Goal: Task Accomplishment & Management: Manage account settings

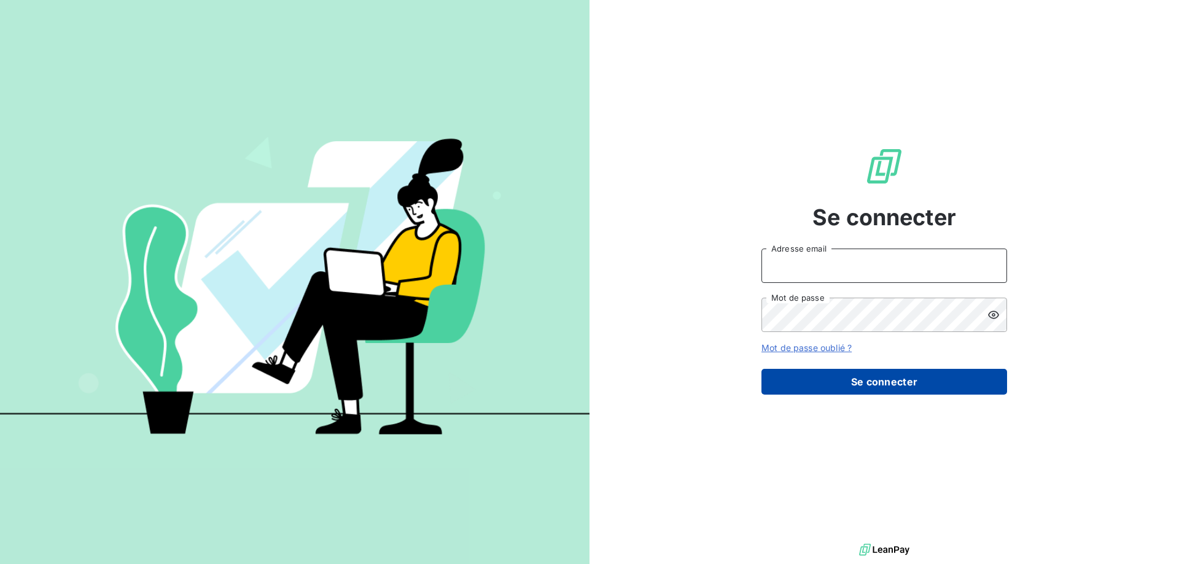
type input "[PERSON_NAME][EMAIL_ADDRESS][DOMAIN_NAME]"
click at [873, 380] on button "Se connecter" at bounding box center [884, 382] width 246 height 26
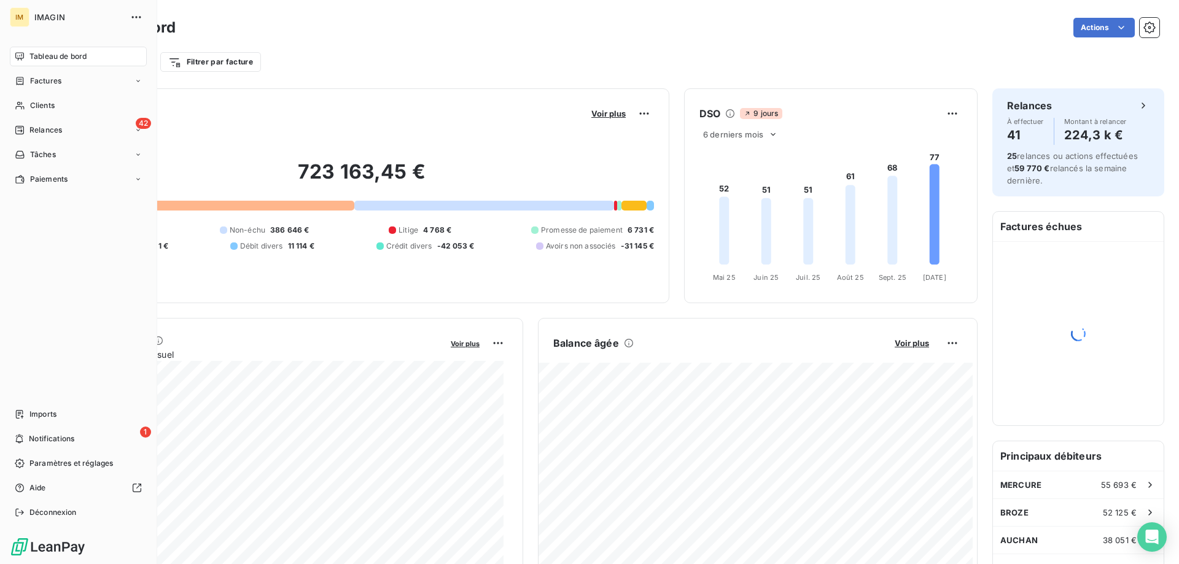
click at [32, 105] on span "Clients" at bounding box center [42, 105] width 25 height 11
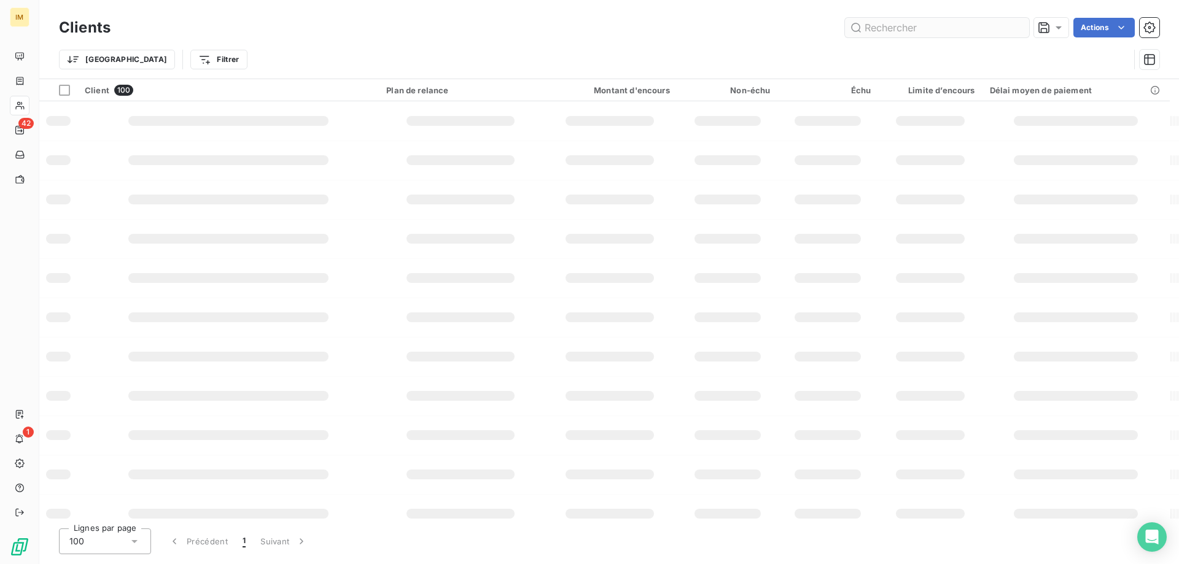
click at [899, 22] on input "text" at bounding box center [937, 28] width 184 height 20
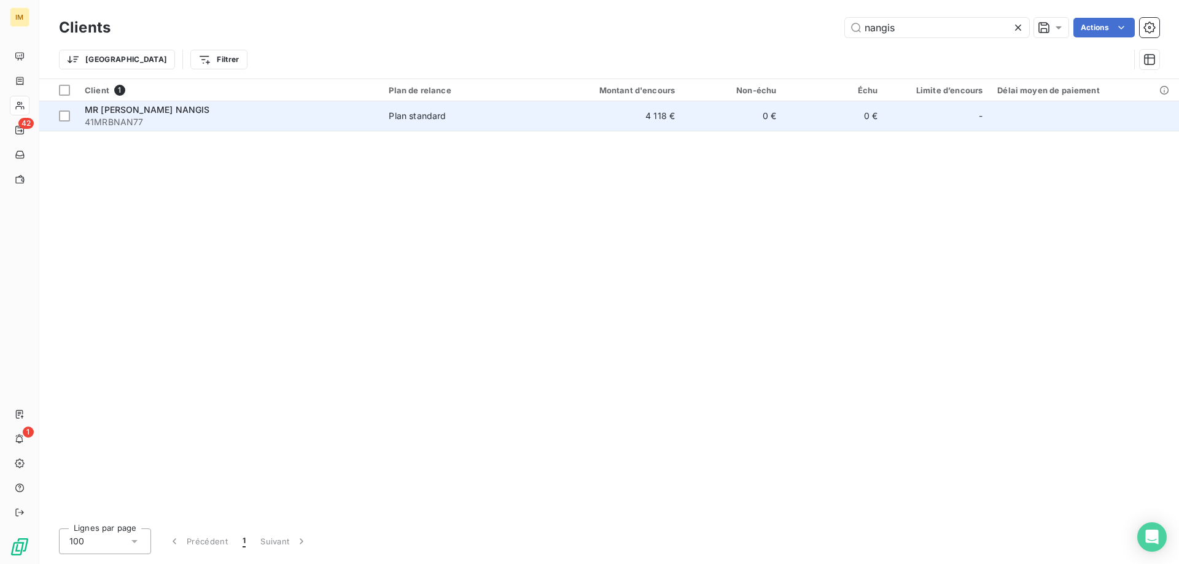
type input "nangis"
click at [641, 125] on td "4 118 €" at bounding box center [615, 115] width 136 height 29
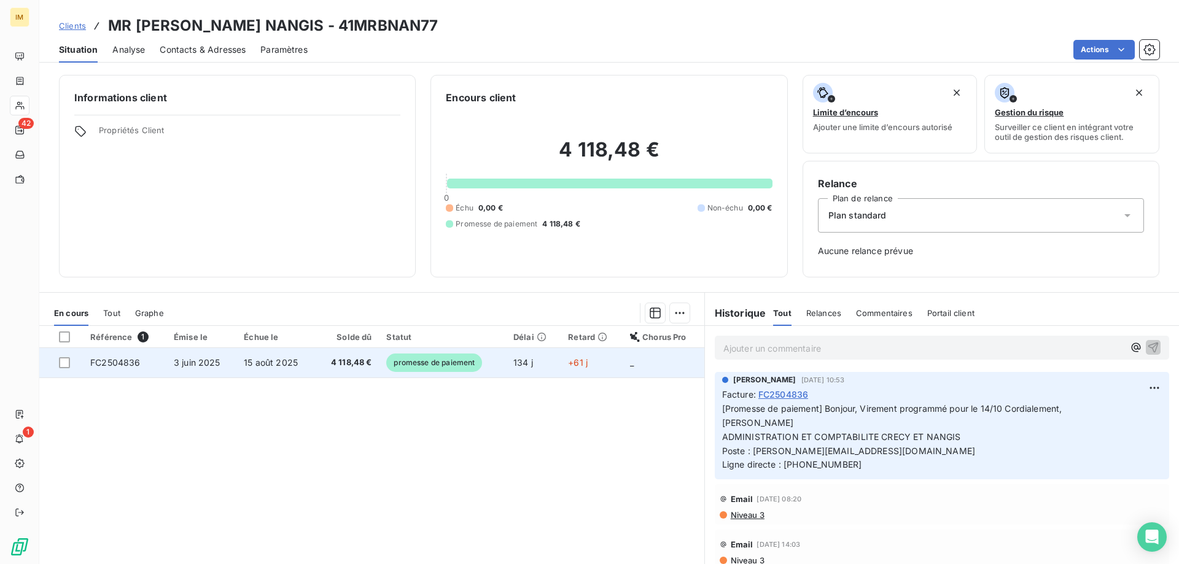
click at [196, 364] on span "3 juin 2025" at bounding box center [197, 362] width 47 height 10
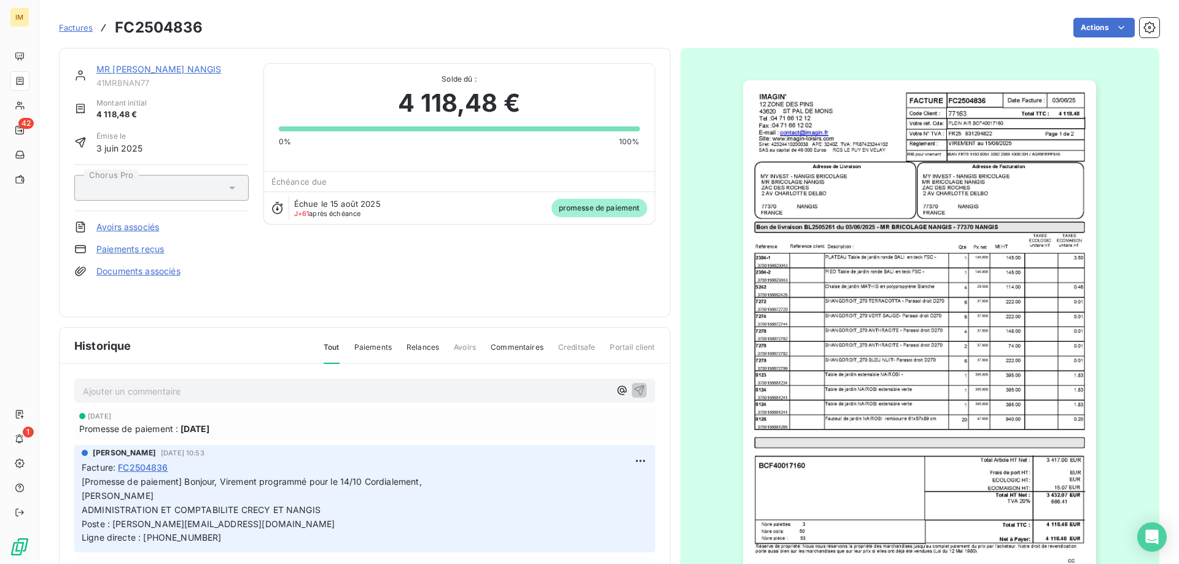
click at [134, 247] on link "Paiements reçus" at bounding box center [130, 249] width 68 height 12
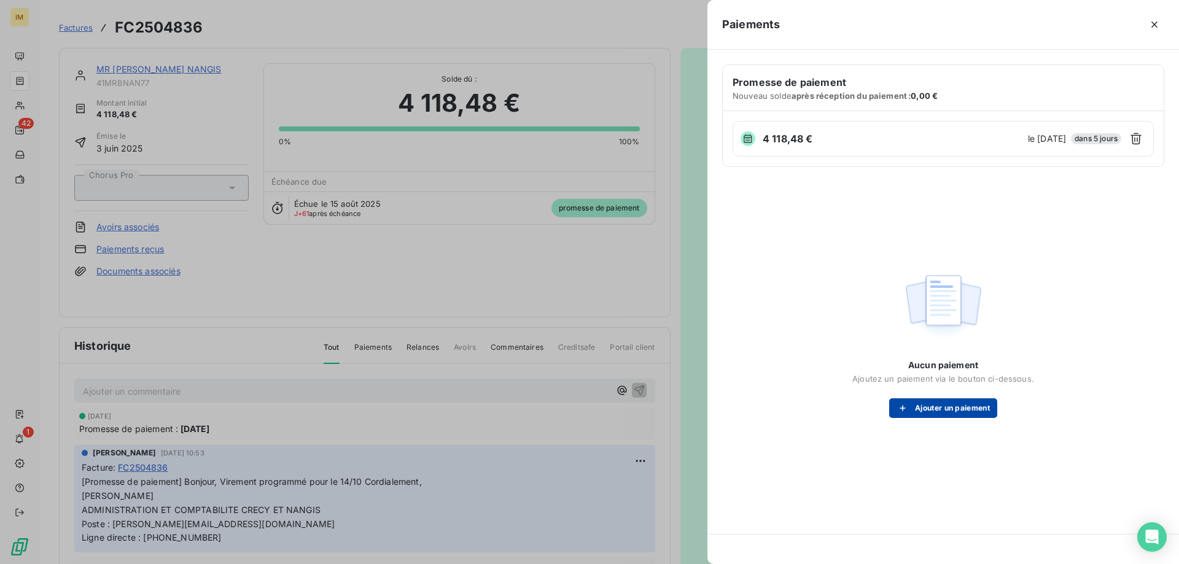
click at [958, 411] on button "Ajouter un paiement" at bounding box center [943, 409] width 108 height 20
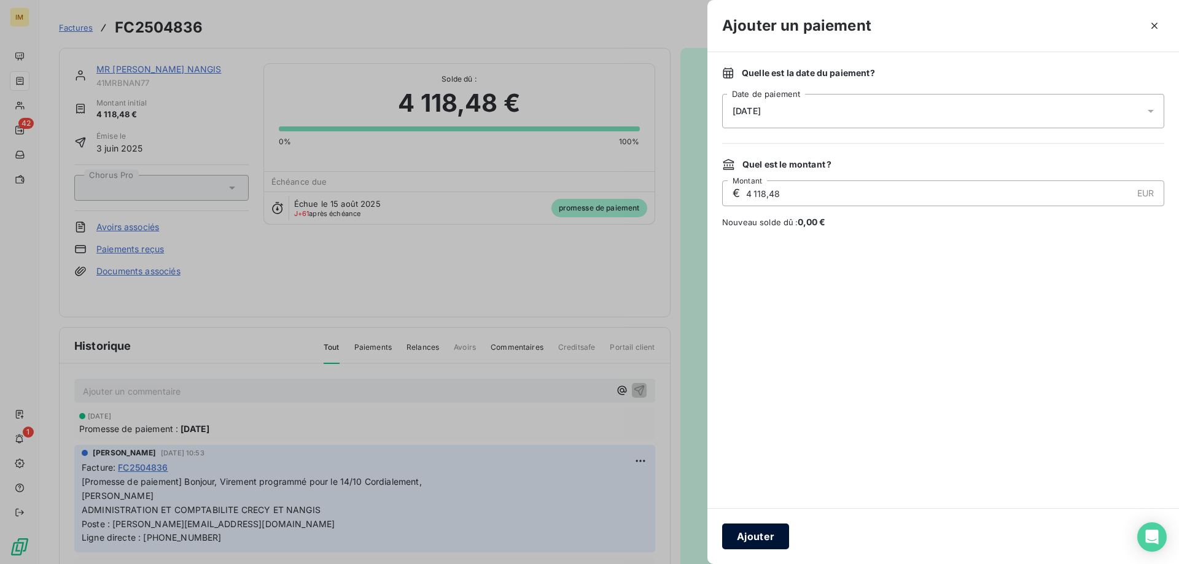
click at [762, 533] on button "Ajouter" at bounding box center [755, 537] width 67 height 26
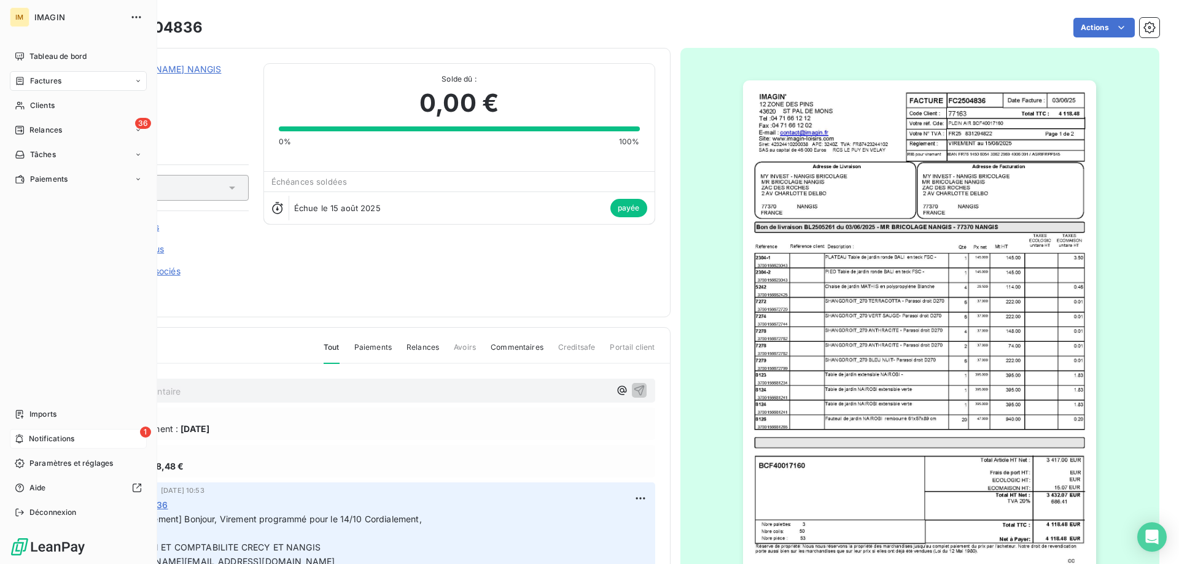
click at [69, 442] on span "Notifications" at bounding box center [51, 439] width 45 height 11
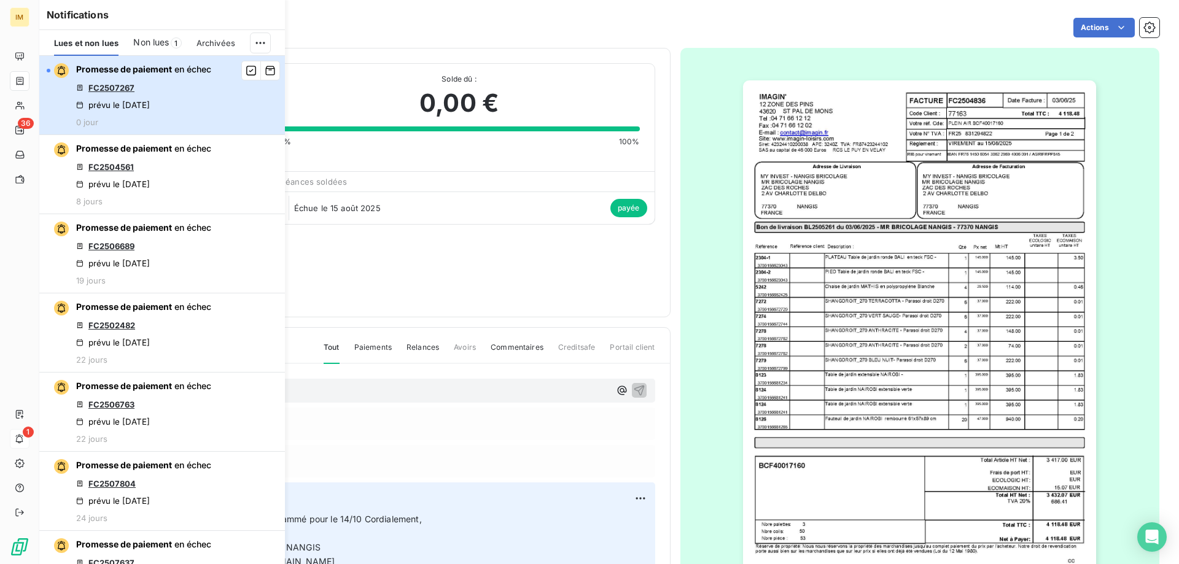
click at [222, 82] on button "Promesse de paiement en échec FC2507267 prévu le [DATE] 0 jour" at bounding box center [162, 95] width 246 height 79
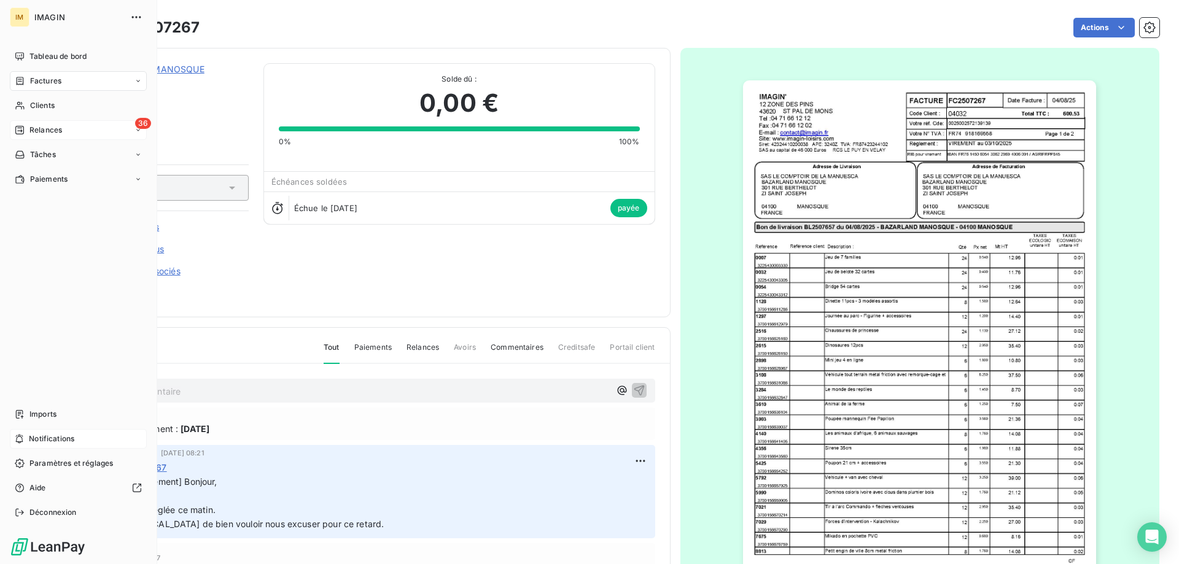
click at [31, 127] on span "Relances" at bounding box center [45, 130] width 33 height 11
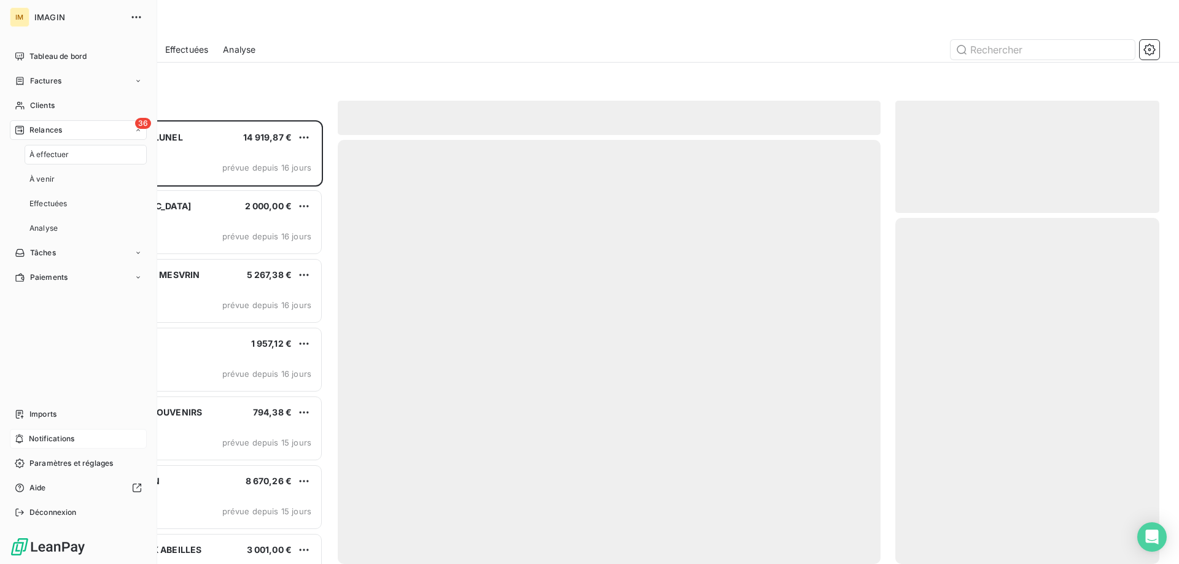
scroll to position [435, 255]
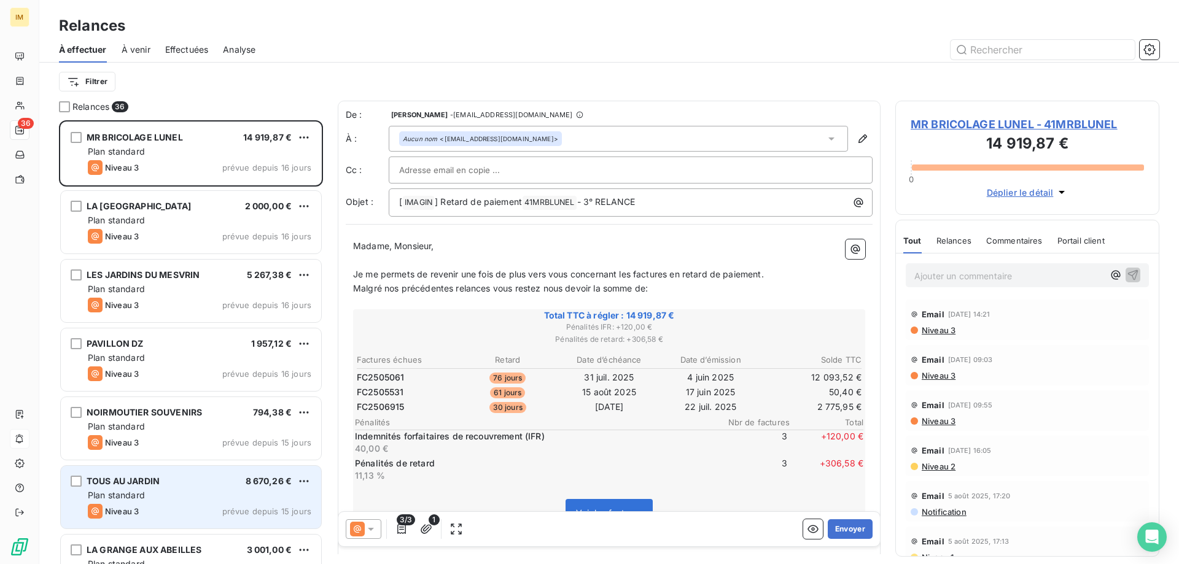
click at [258, 504] on div "TOUS AU JARDIN 8 670,26 € Plan standard Niveau 3 prévue depuis 15 jours" at bounding box center [191, 497] width 260 height 63
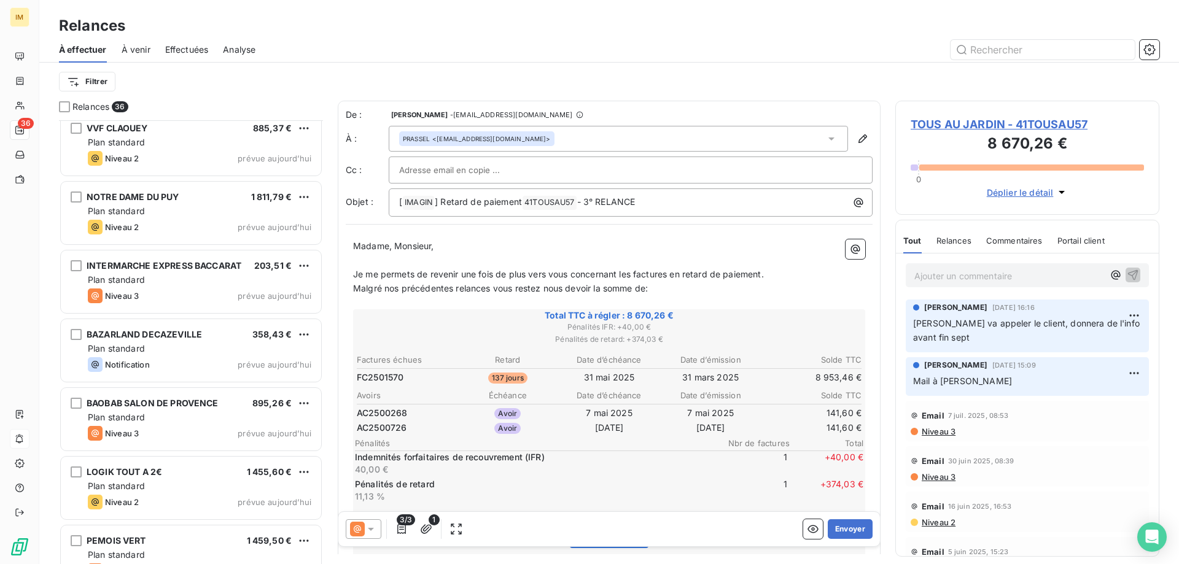
scroll to position [2033, 0]
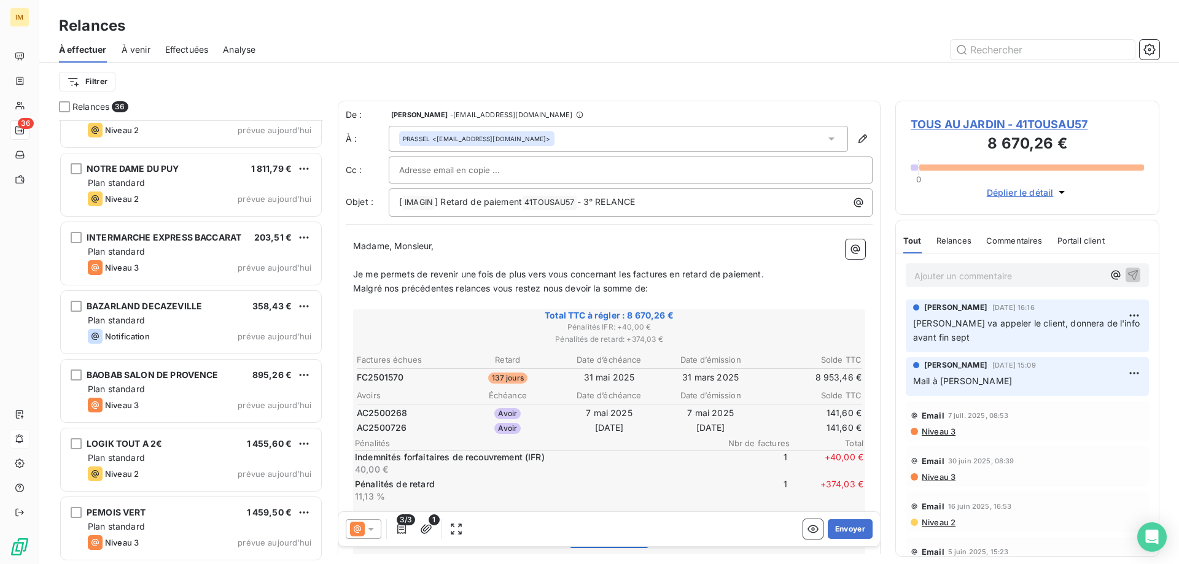
click at [258, 504] on div "PEMOIS VERT 1 459,50 € Plan standard Niveau 3 prévue [DATE]" at bounding box center [191, 528] width 260 height 63
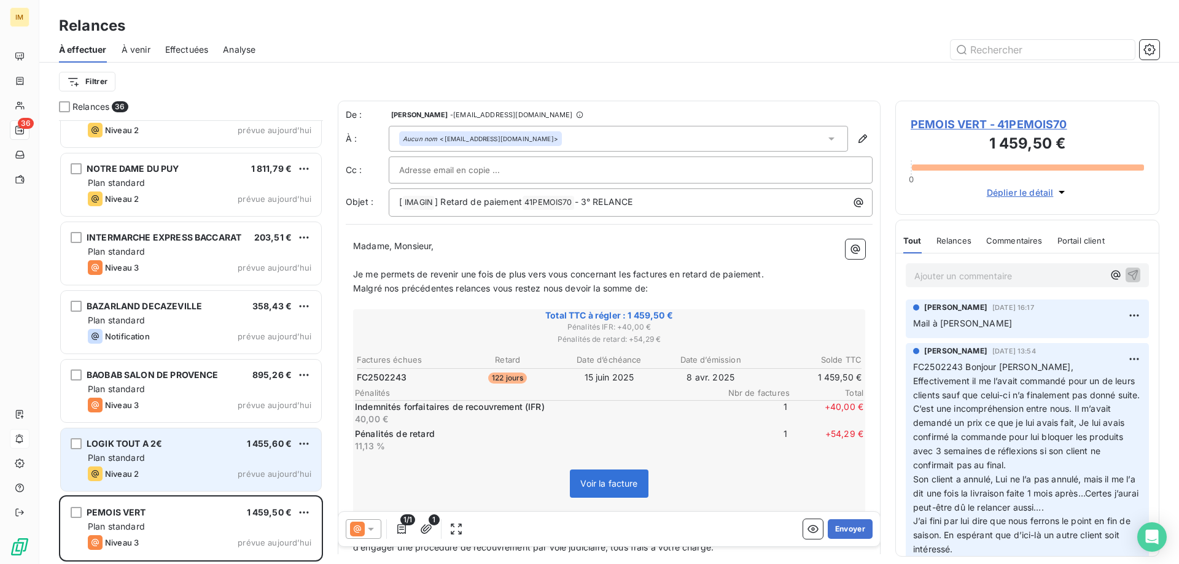
click at [247, 458] on div "Plan standard" at bounding box center [200, 458] width 224 height 12
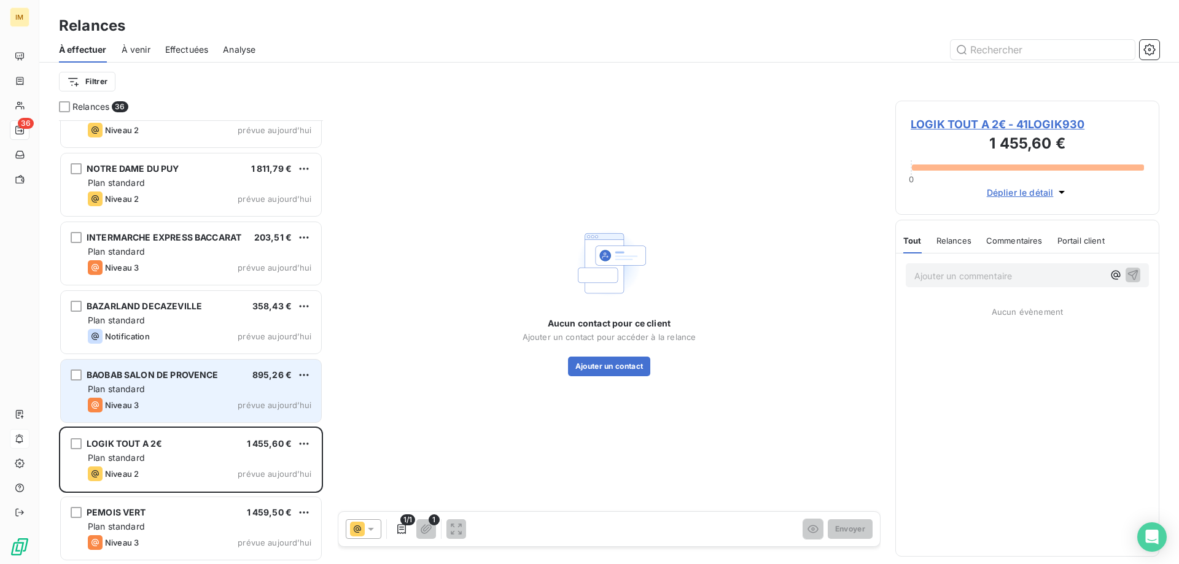
click at [215, 381] on div "BAOBAB SALON DE PROVENCE" at bounding box center [153, 375] width 132 height 12
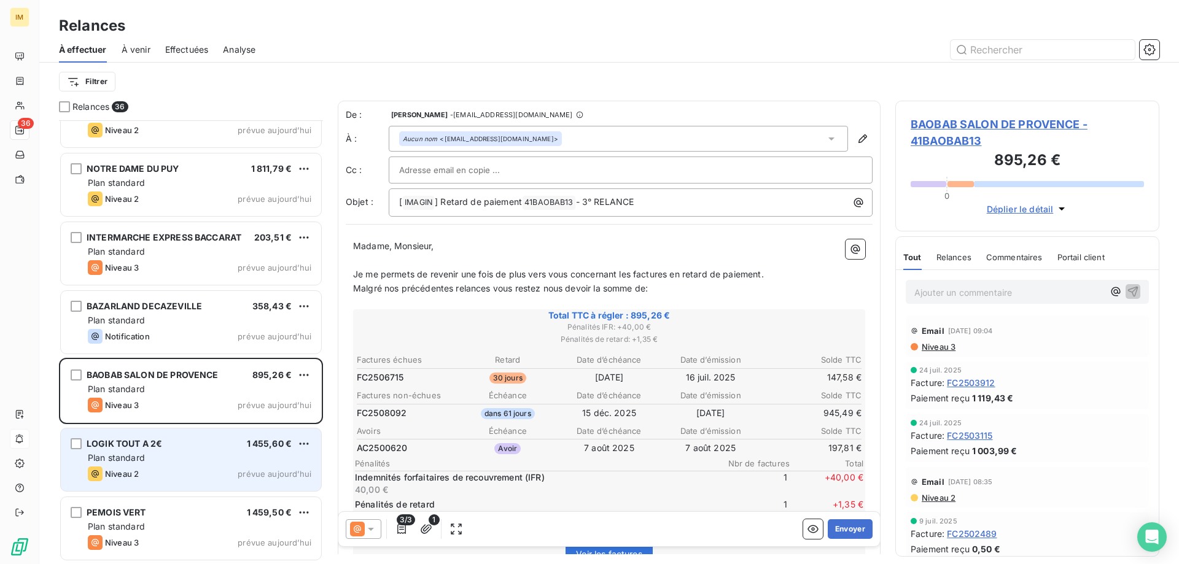
click at [200, 449] on div "LOGIK TOUT A 2€ 1 455,60 €" at bounding box center [200, 443] width 224 height 11
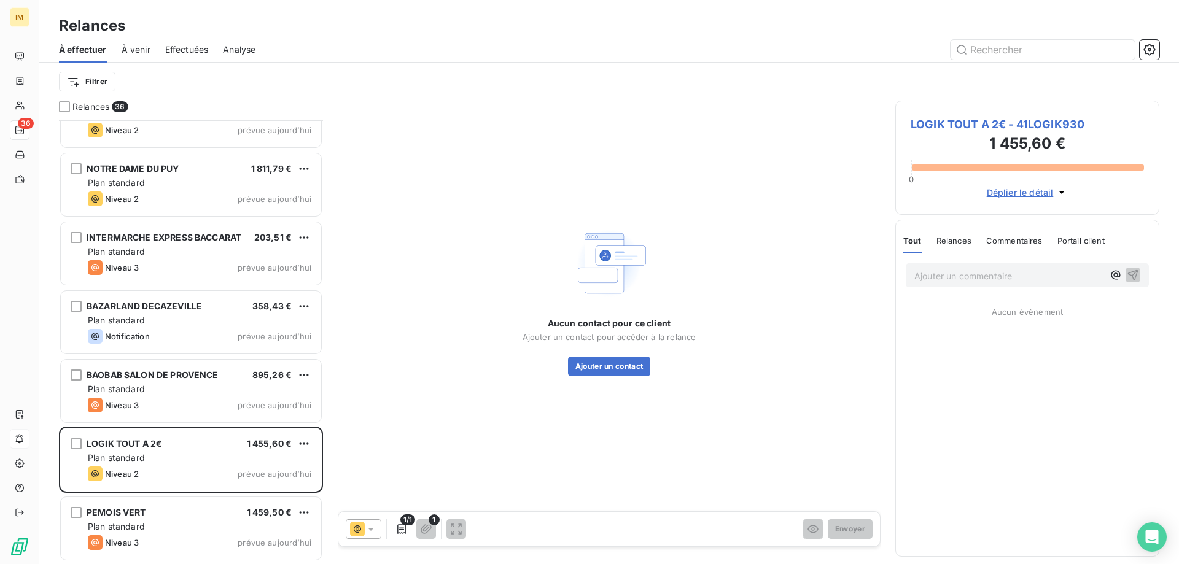
click at [977, 276] on p "Ajouter un commentaire ﻿" at bounding box center [1008, 275] width 189 height 15
click at [1138, 286] on icon "button" at bounding box center [1134, 289] width 10 height 10
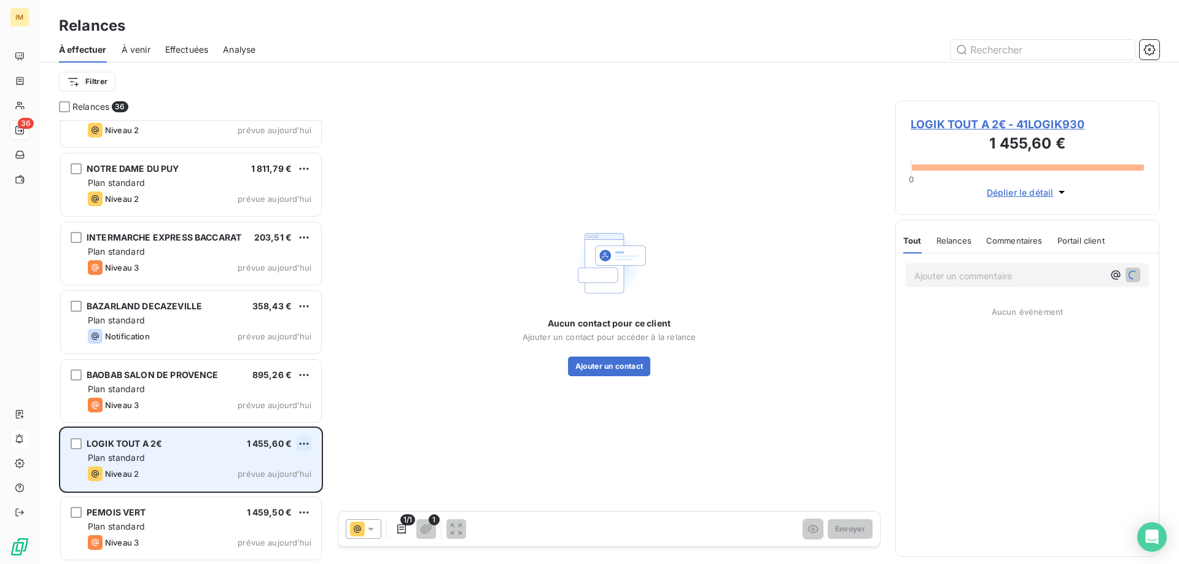
click at [305, 443] on html "IM 36 Relances À effectuer À venir Effectuées Analyse Filtrer Relances 36 MONTS…" at bounding box center [589, 282] width 1179 height 564
click at [286, 463] on div "Replanifier cette action" at bounding box center [251, 469] width 110 height 20
select select "9"
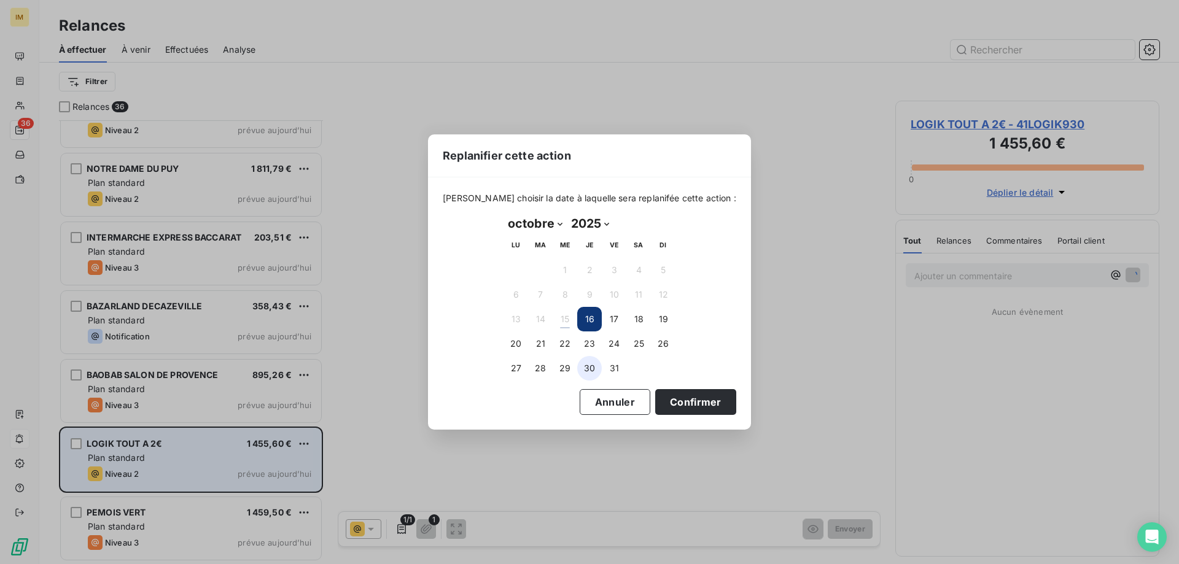
click at [589, 368] on button "30" at bounding box center [589, 368] width 25 height 25
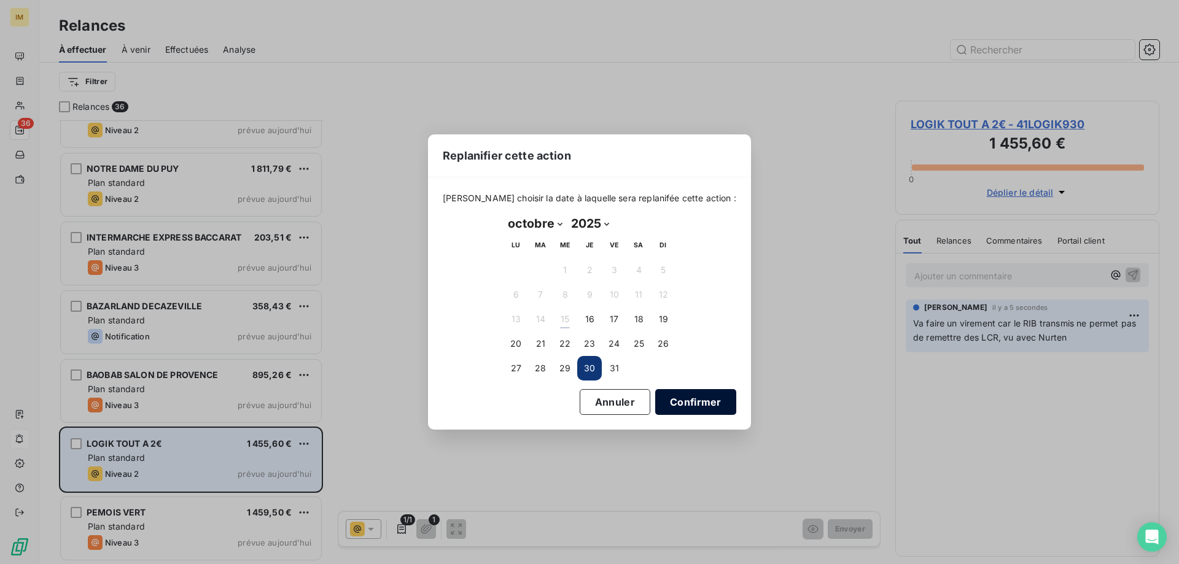
click at [690, 404] on button "Confirmer" at bounding box center [695, 402] width 81 height 26
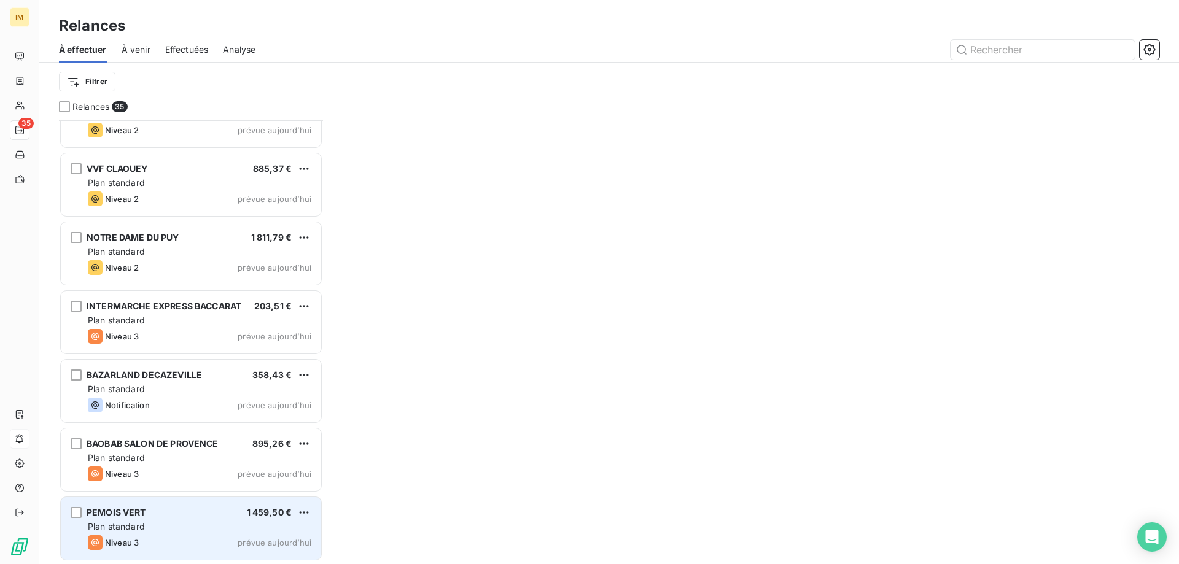
scroll to position [1963, 0]
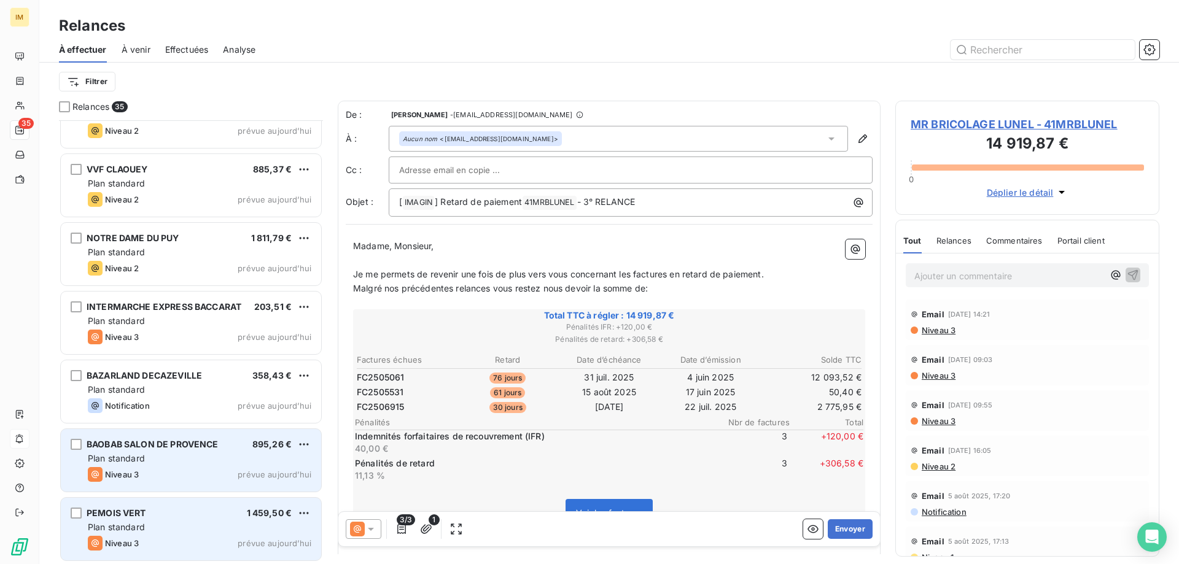
click at [243, 465] on div "BAOBAB SALON DE PROVENCE 895,26 € Plan standard Niveau 3 prévue [DATE]" at bounding box center [191, 460] width 260 height 63
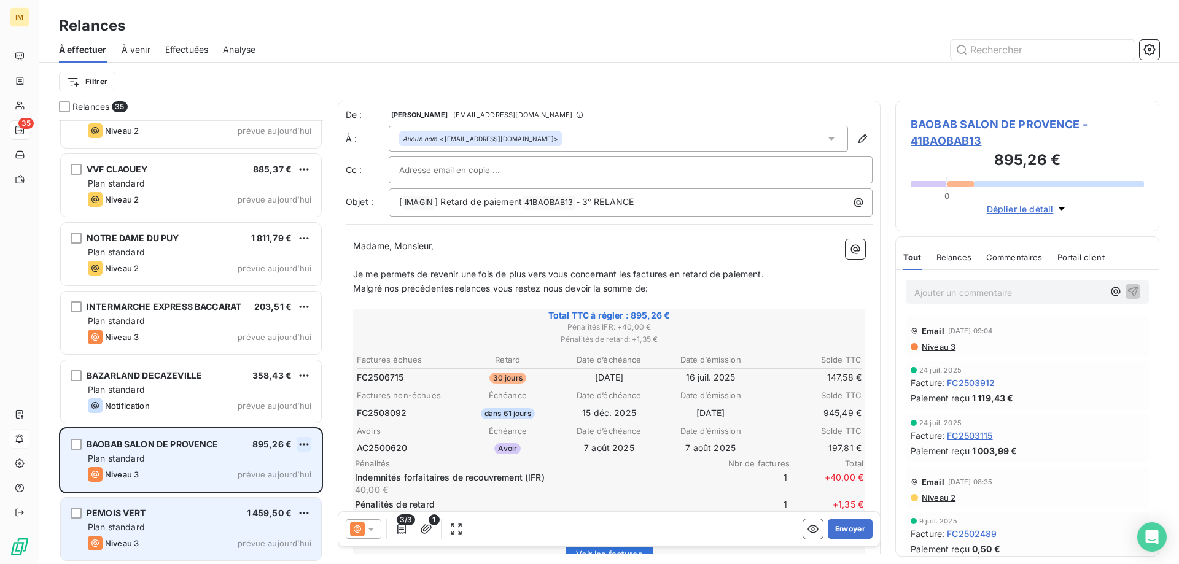
click at [308, 443] on html "IM 35 Relances À effectuer À venir Effectuées Analyse Filtrer Relances 35 MR BR…" at bounding box center [589, 282] width 1179 height 564
click at [274, 488] on div "Passer cette action" at bounding box center [251, 491] width 110 height 20
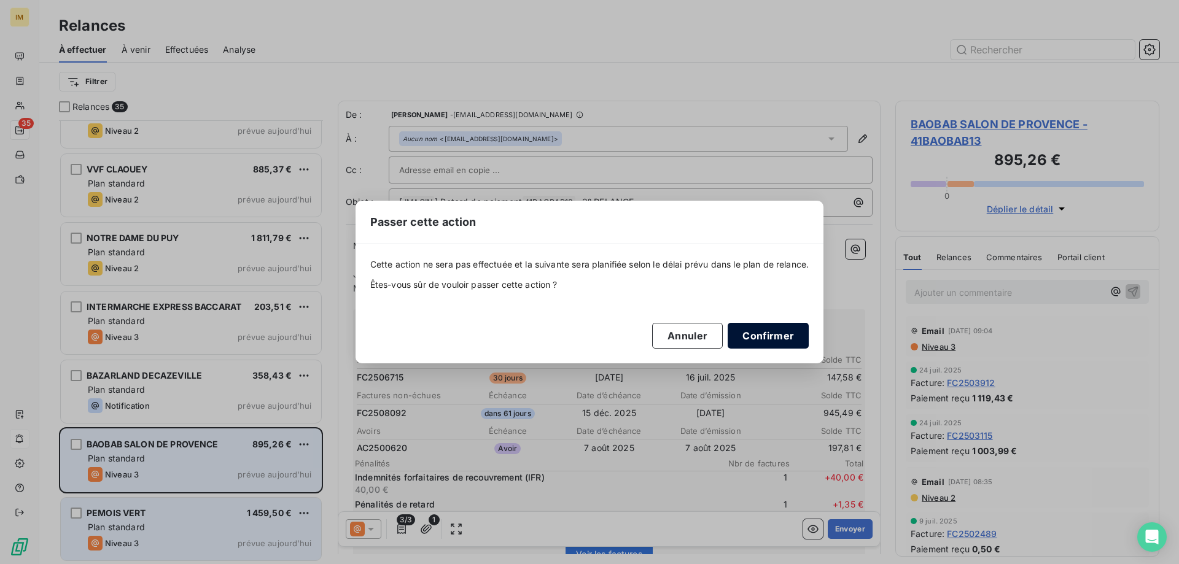
click at [764, 337] on button "Confirmer" at bounding box center [768, 336] width 81 height 26
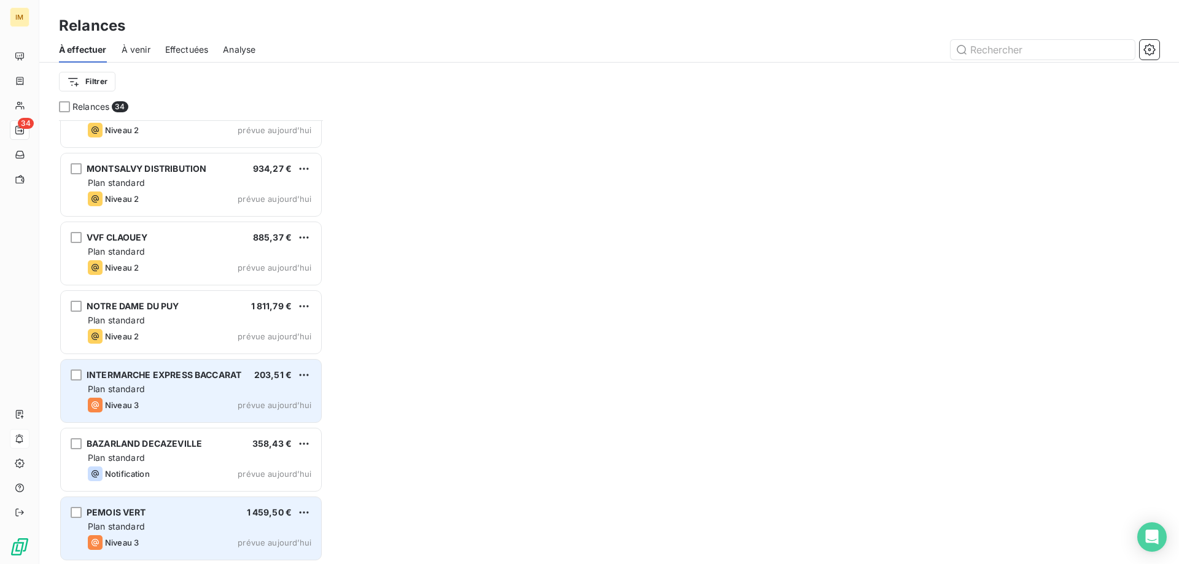
scroll to position [1894, 0]
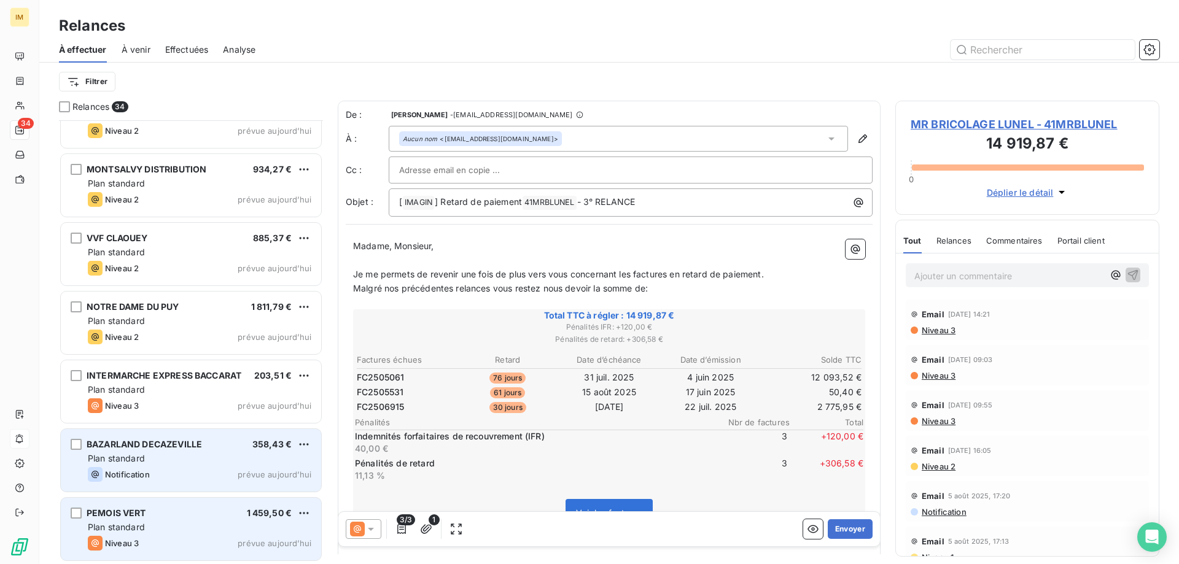
click at [186, 449] on span "BAZARLAND DECAZEVILLE" at bounding box center [144, 444] width 115 height 10
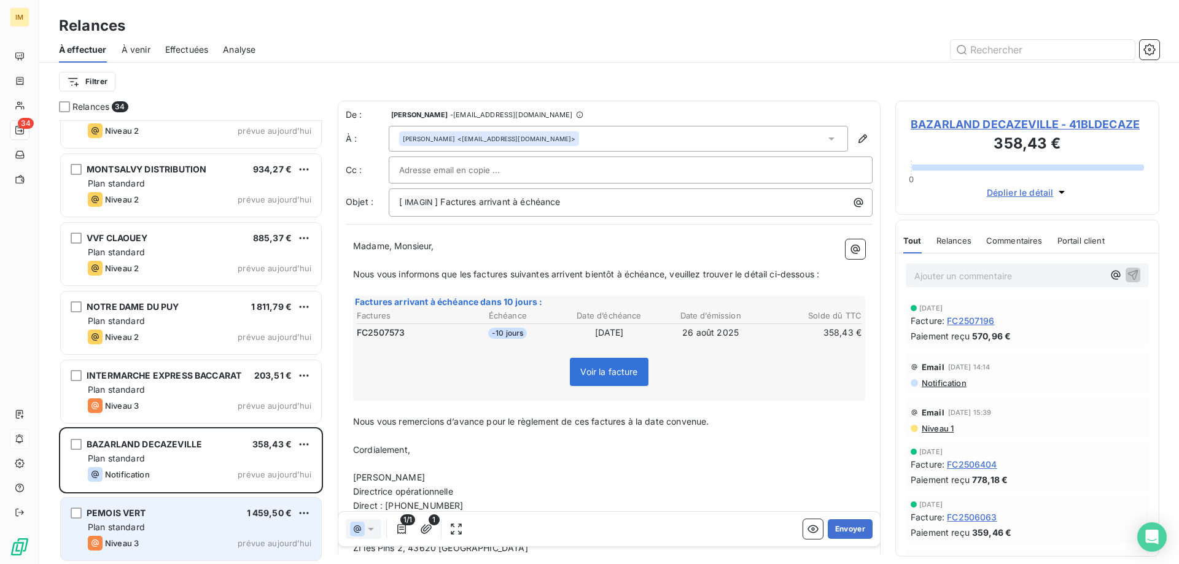
scroll to position [435, 255]
click at [849, 527] on button "Envoyer" at bounding box center [850, 529] width 45 height 20
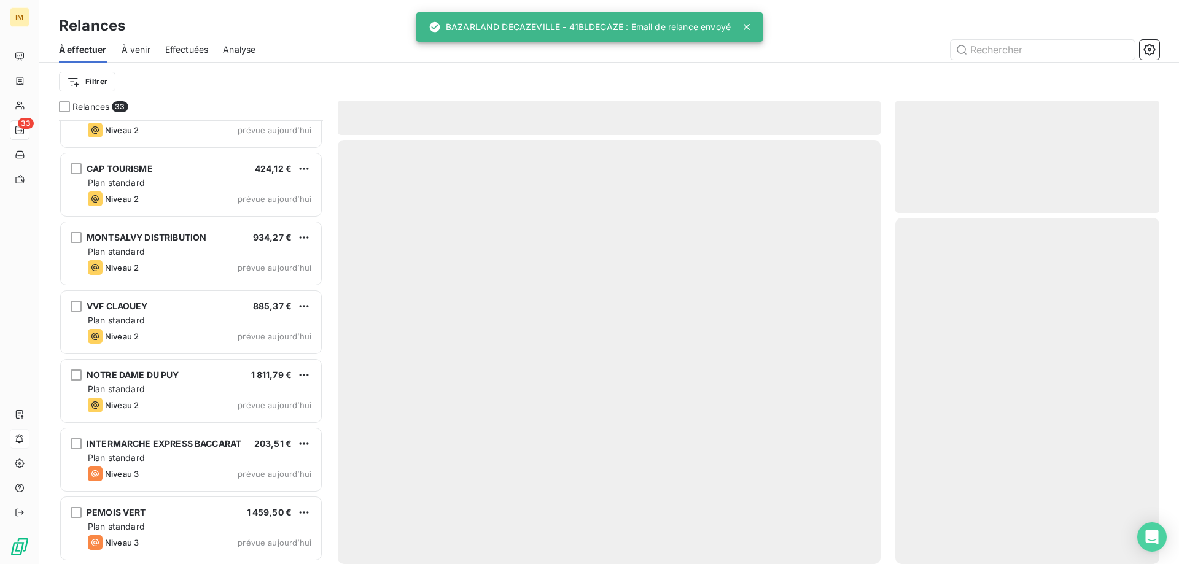
scroll to position [1826, 0]
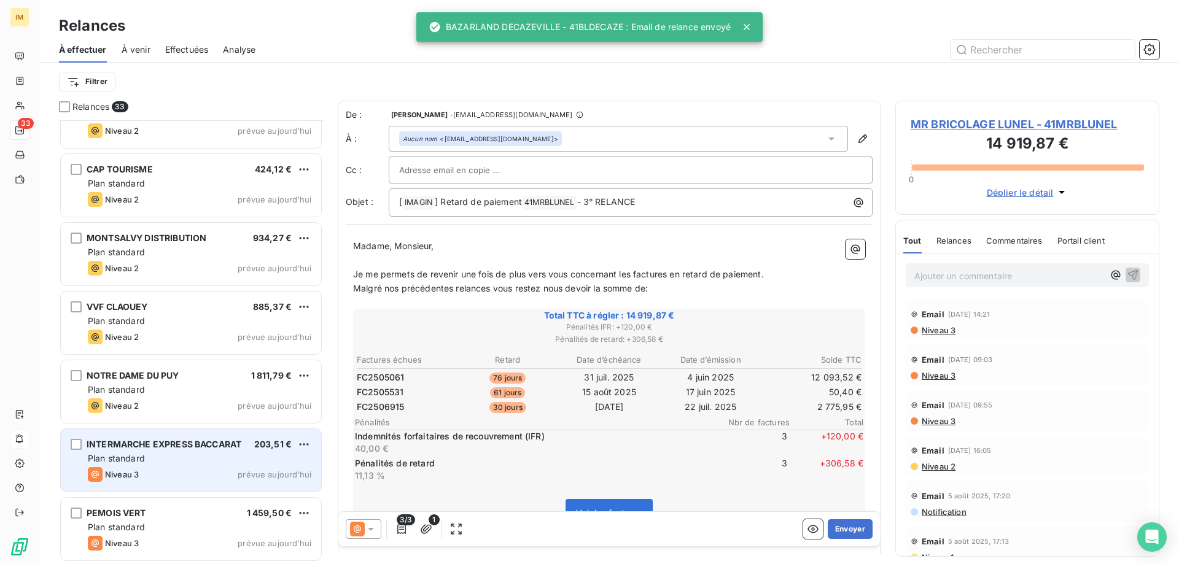
click at [180, 459] on div "Plan standard" at bounding box center [200, 459] width 224 height 12
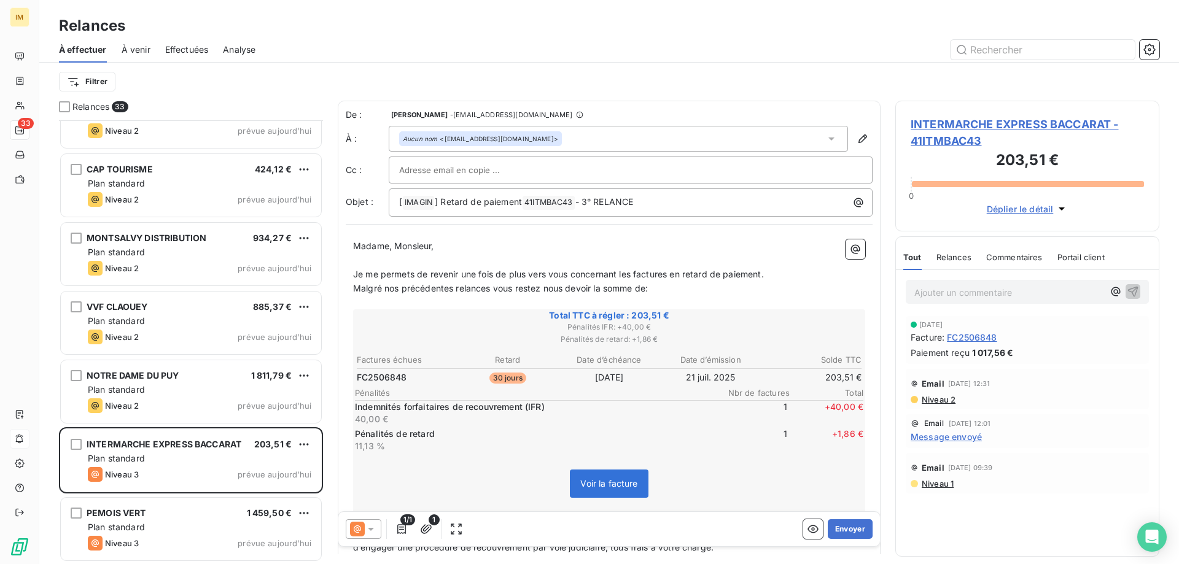
click at [659, 286] on p "Malgré nos précédentes relances vous restez nous devoir la somme de:" at bounding box center [609, 289] width 512 height 14
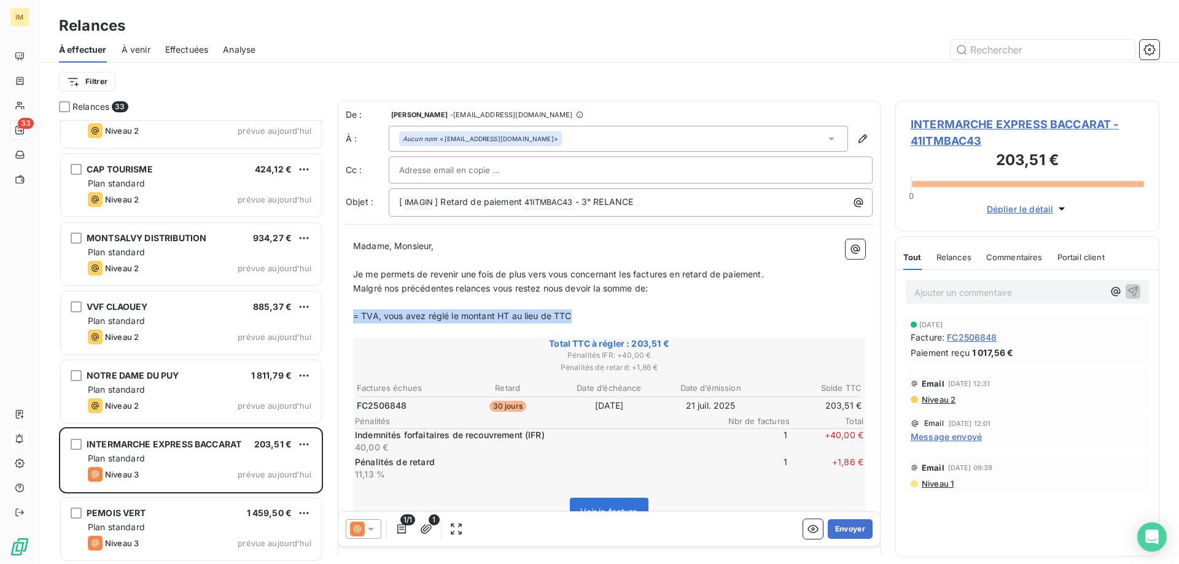
drag, startPoint x: 581, startPoint y: 317, endPoint x: 349, endPoint y: 320, distance: 232.1
click at [349, 320] on div "Madame, Monsieur, ﻿ Je me permets de revenir une fois de plus vers vous concern…" at bounding box center [609, 523] width 527 height 583
copy span "= TVA, vous avez réglé le montant HT au lieu de TTC"
click at [378, 527] on div at bounding box center [364, 529] width 36 height 20
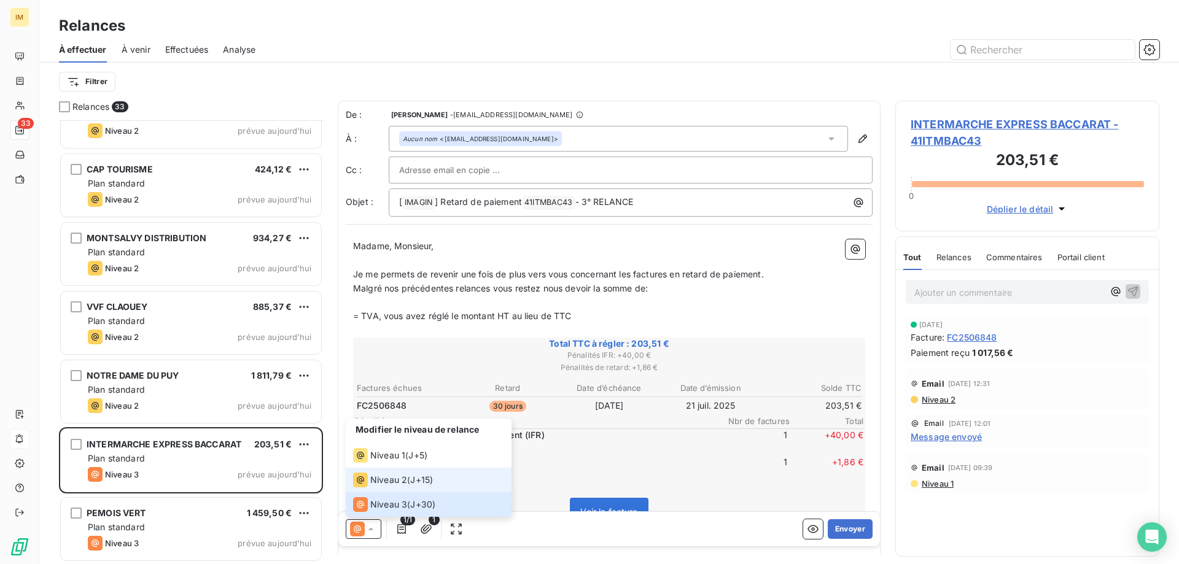
click at [381, 480] on span "Niveau 2" at bounding box center [388, 480] width 37 height 12
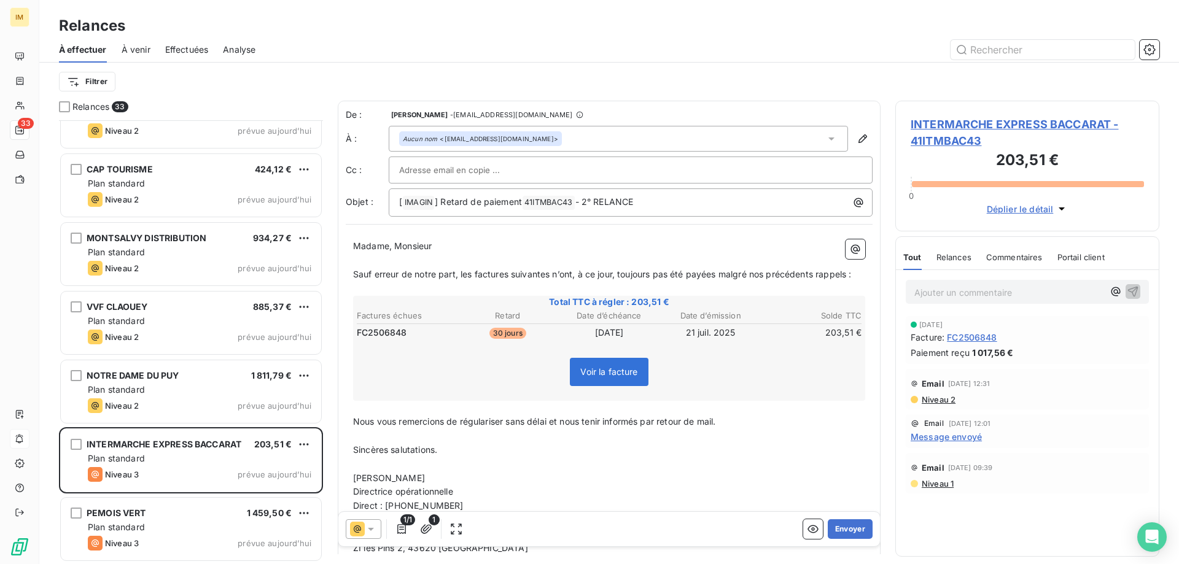
click at [362, 410] on p "﻿" at bounding box center [609, 408] width 512 height 14
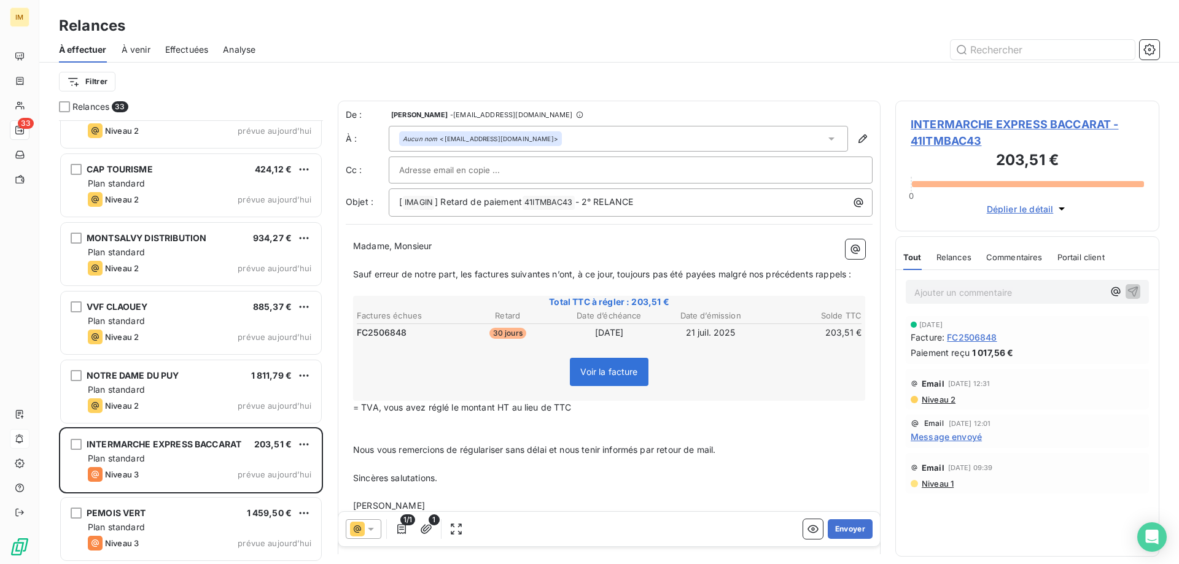
click at [351, 407] on div "Madame, Monsieur ﻿ Sauf erreur de notre part, les factures suivantes n’ont, à c…" at bounding box center [609, 425] width 527 height 387
click at [352, 410] on div "Madame, Monsieur ﻿ Sauf erreur de notre part, les factures suivantes n’ont, à c…" at bounding box center [609, 425] width 527 height 387
click at [354, 410] on span "= TVA, vous avez réglé le montant HT au lieu de TTC" at bounding box center [462, 407] width 219 height 10
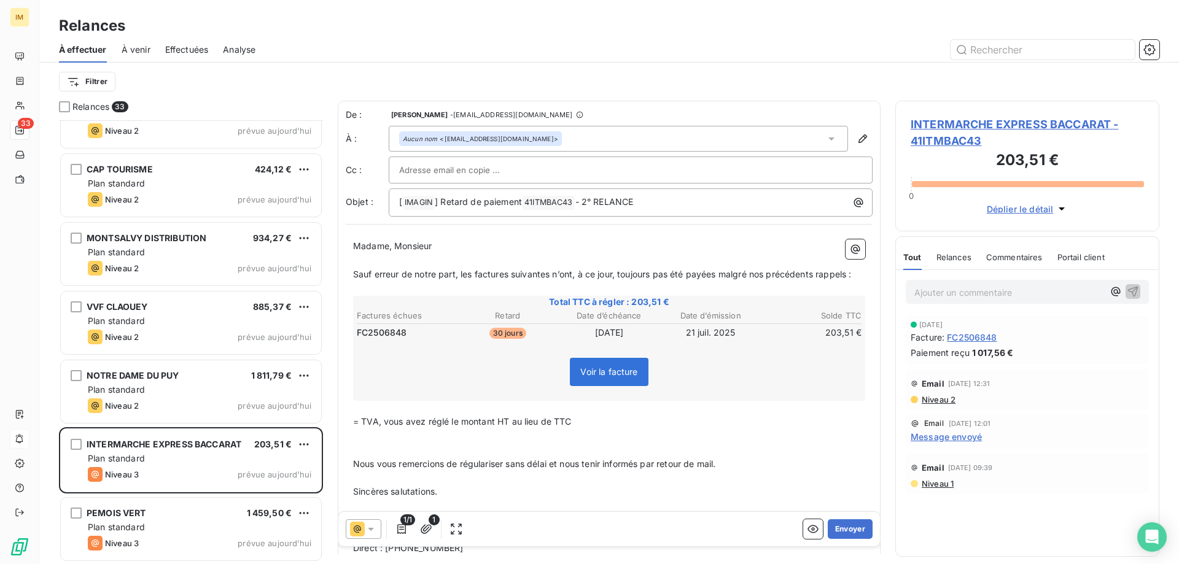
click at [372, 435] on p "﻿" at bounding box center [609, 436] width 512 height 14
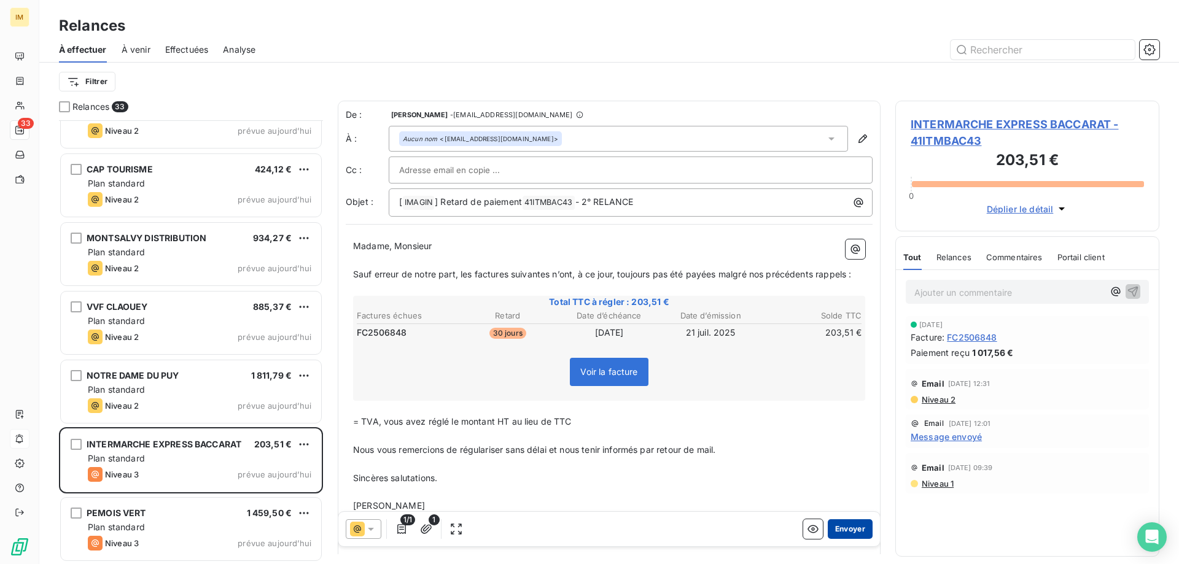
click at [842, 523] on button "Envoyer" at bounding box center [850, 529] width 45 height 20
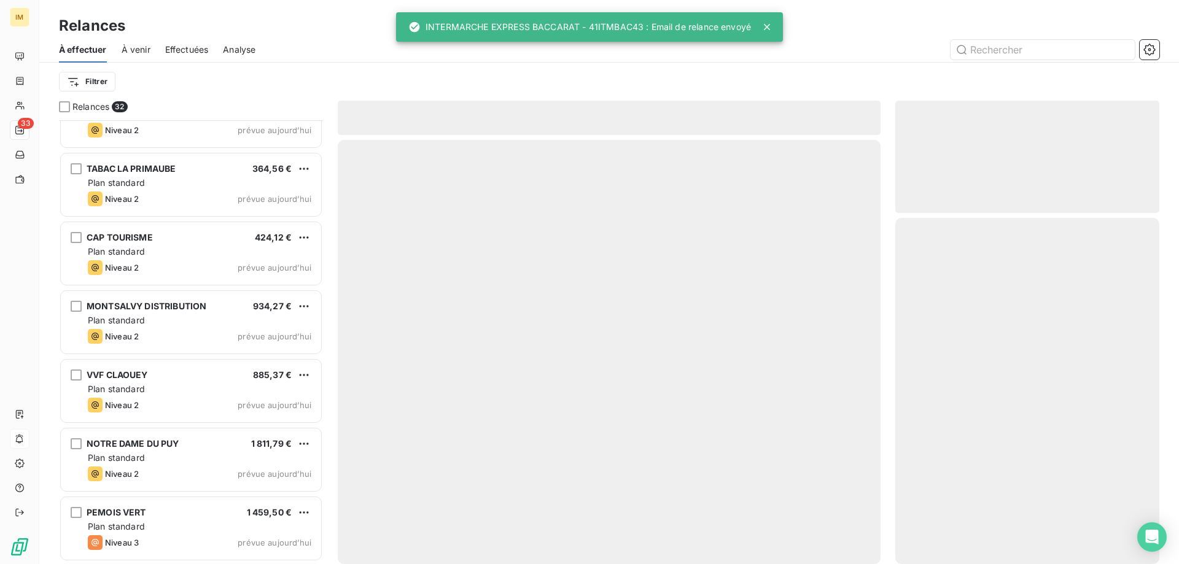
scroll to position [1757, 0]
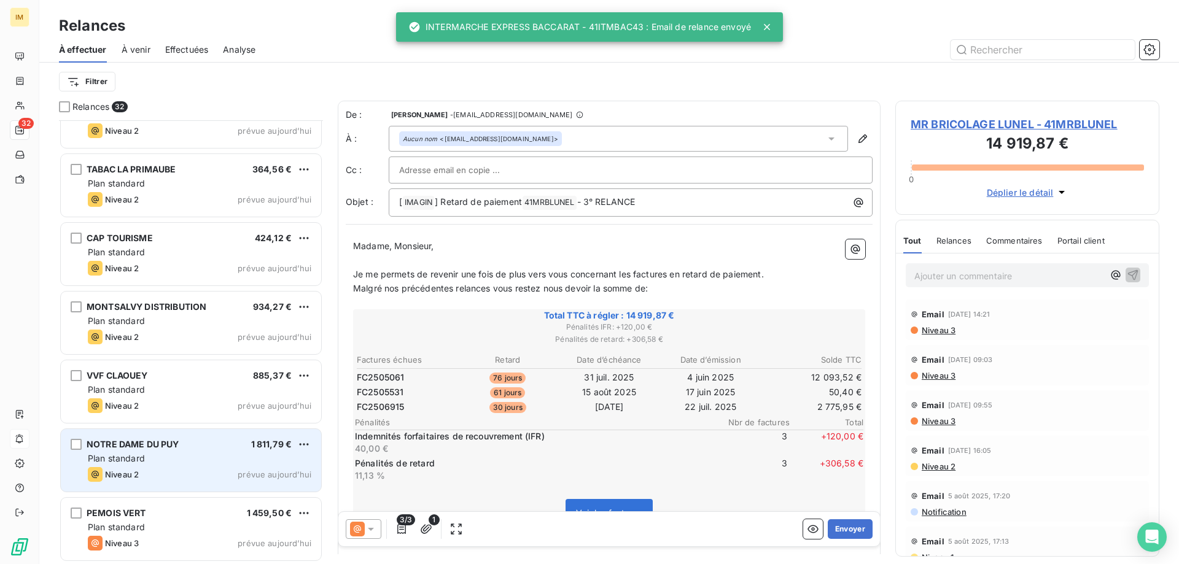
click at [197, 458] on div "Plan standard" at bounding box center [200, 459] width 224 height 12
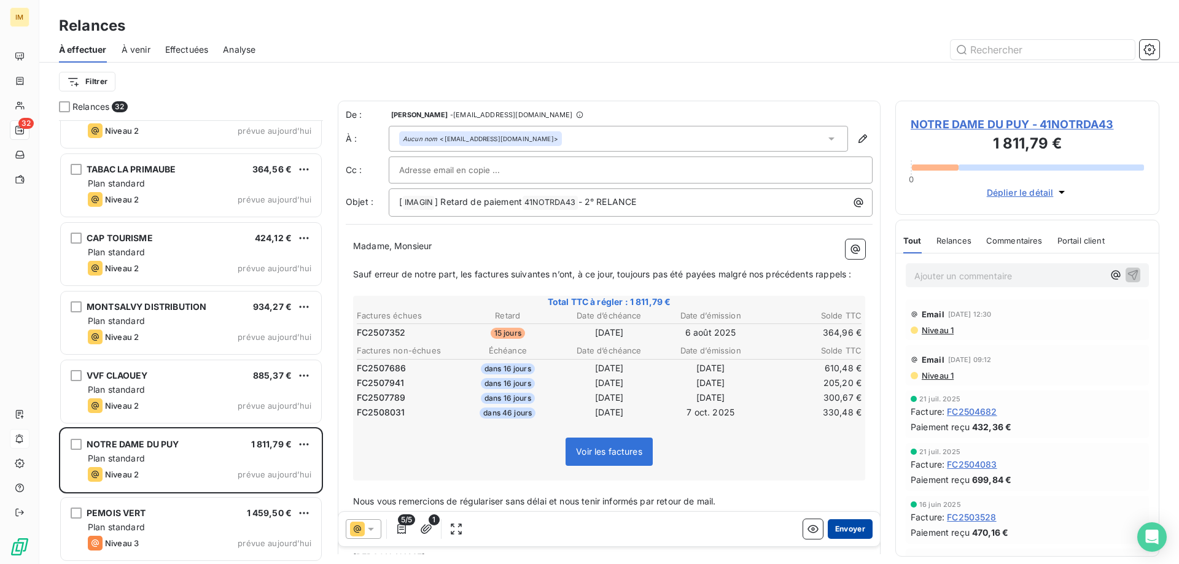
click at [842, 527] on button "Envoyer" at bounding box center [850, 529] width 45 height 20
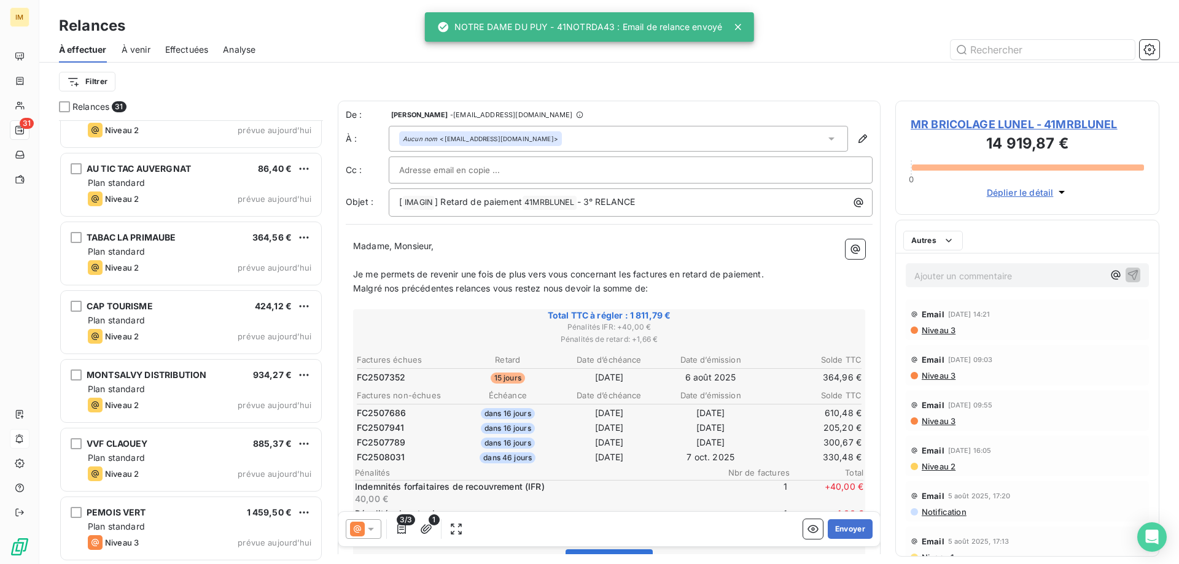
scroll to position [1688, 0]
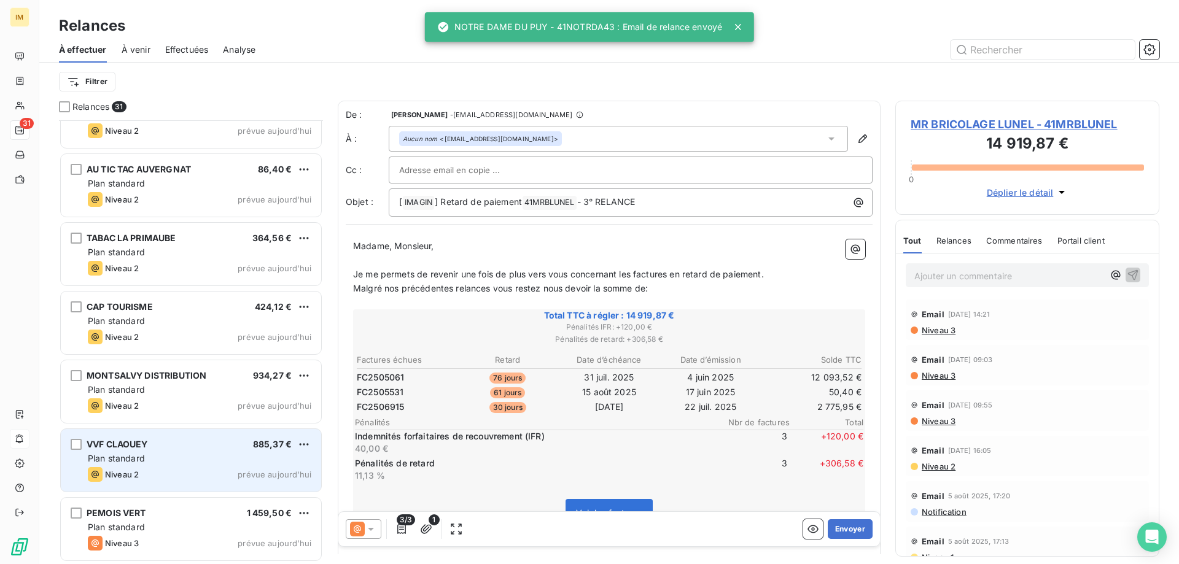
click at [193, 455] on div "Plan standard" at bounding box center [200, 459] width 224 height 12
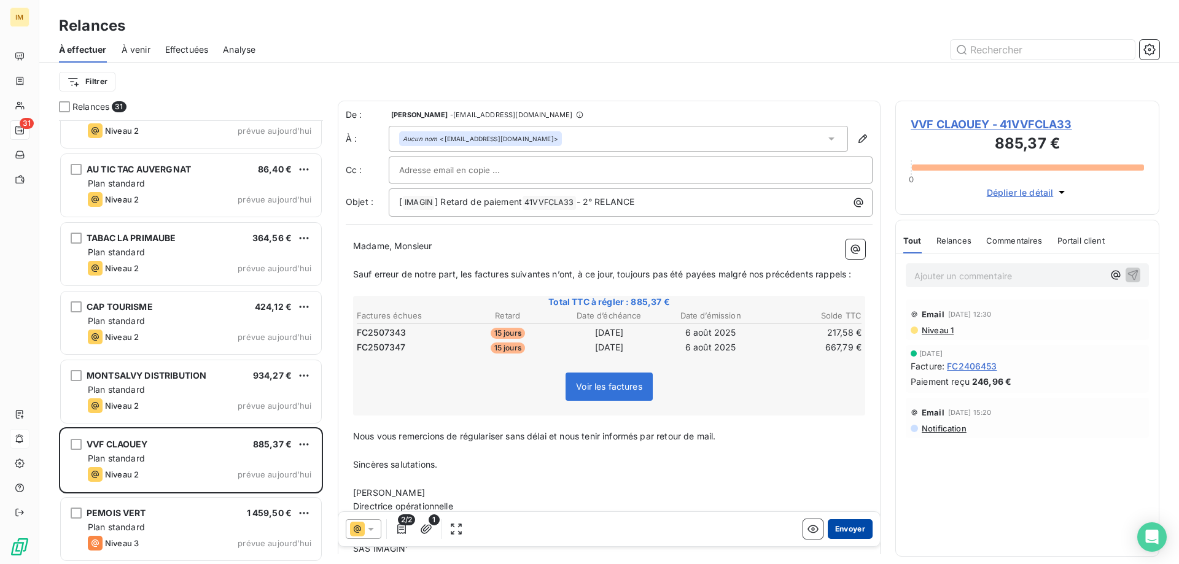
click at [844, 528] on button "Envoyer" at bounding box center [850, 529] width 45 height 20
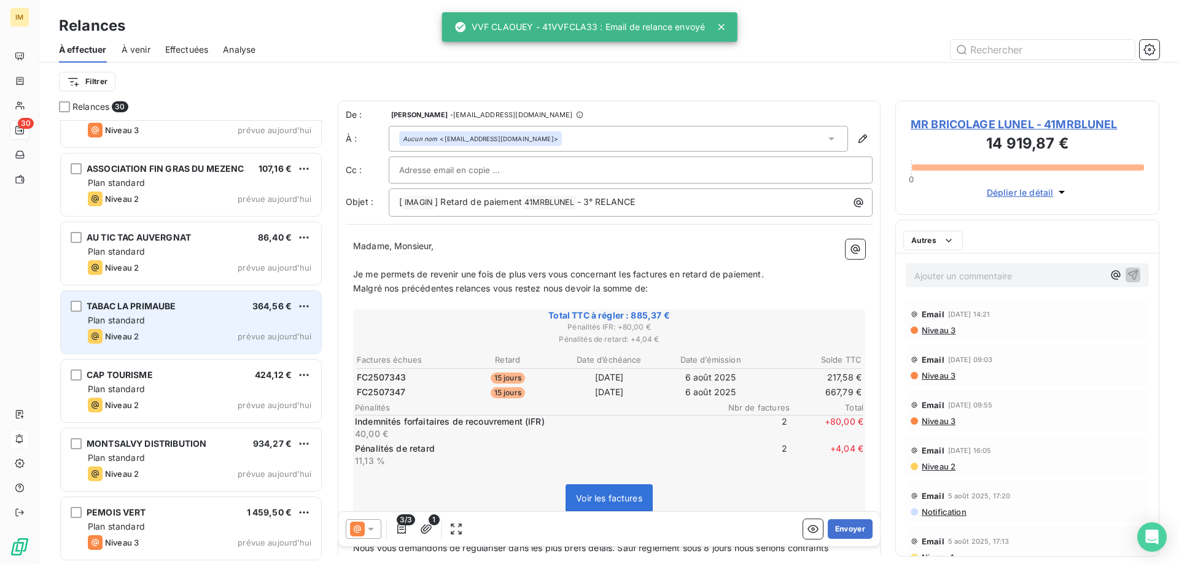
scroll to position [1619, 0]
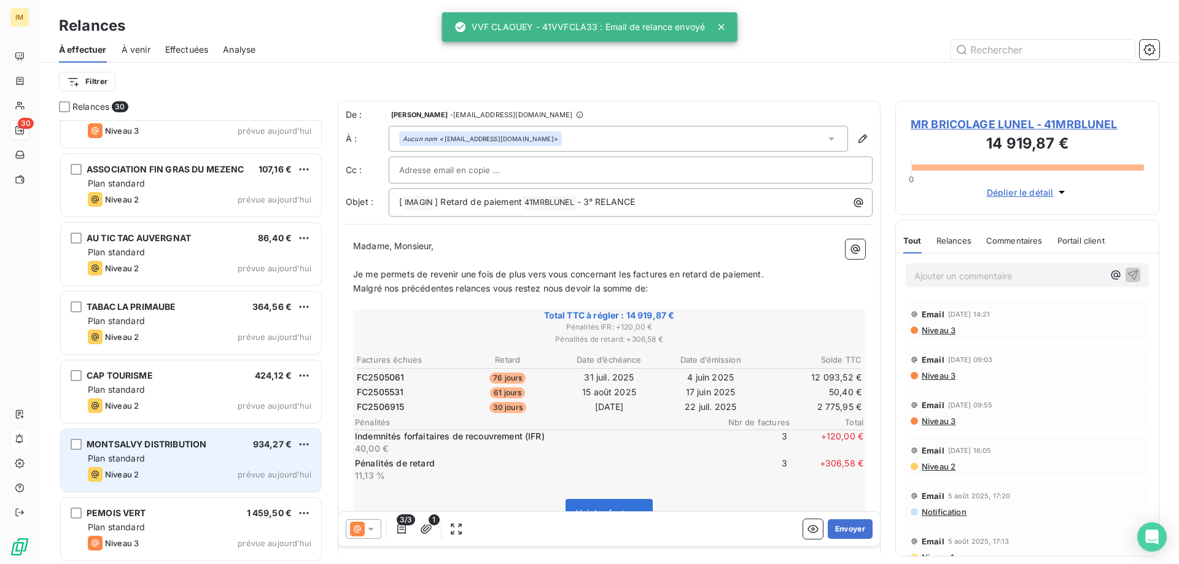
click at [155, 465] on div "MONTSALVY DISTRIBUTION 934,27 € Plan standard Niveau 2 prévue [DATE]" at bounding box center [191, 460] width 260 height 63
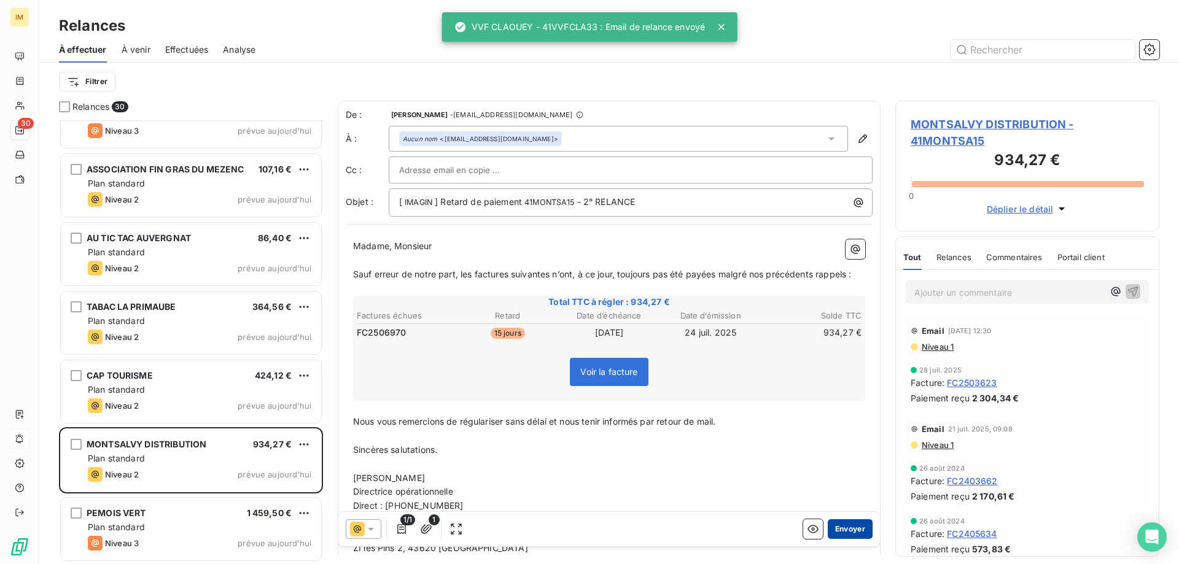
click at [858, 529] on button "Envoyer" at bounding box center [850, 529] width 45 height 20
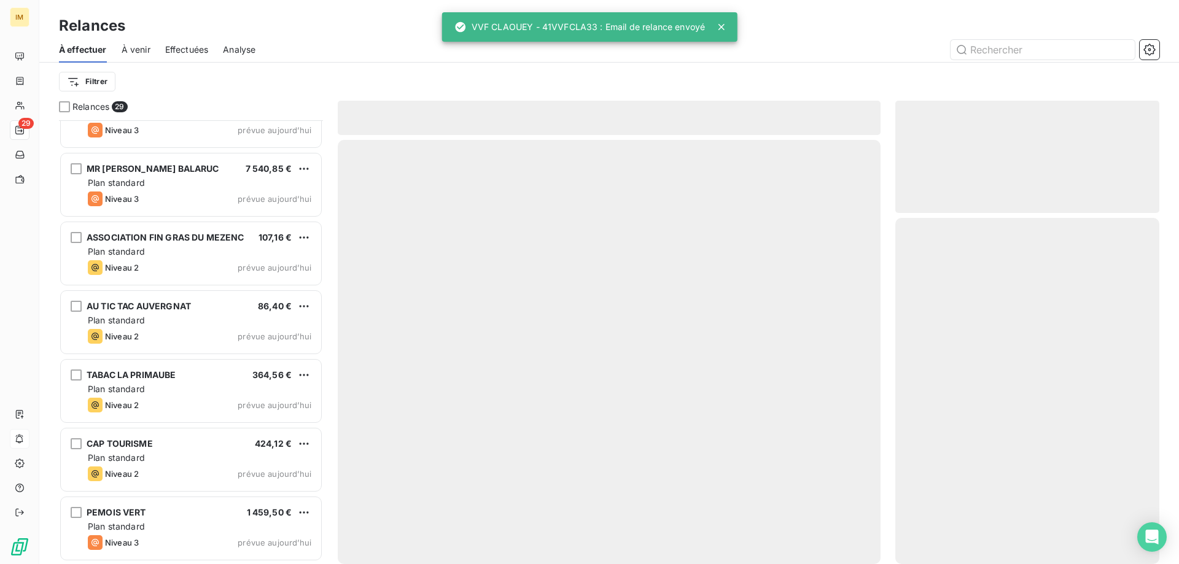
scroll to position [1550, 0]
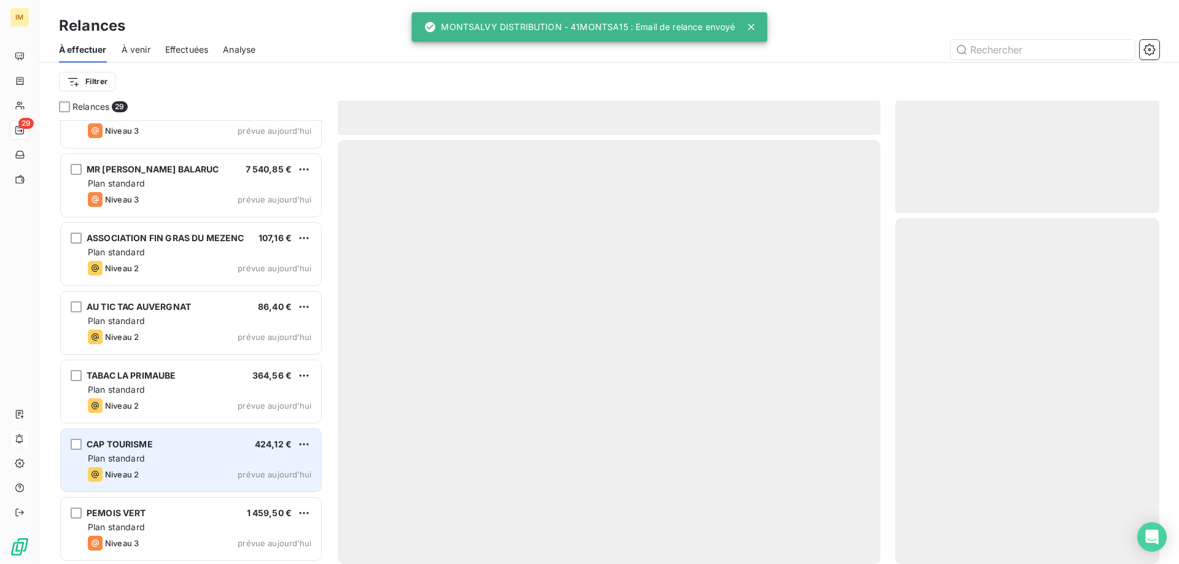
click at [163, 459] on div "Plan standard" at bounding box center [200, 459] width 224 height 12
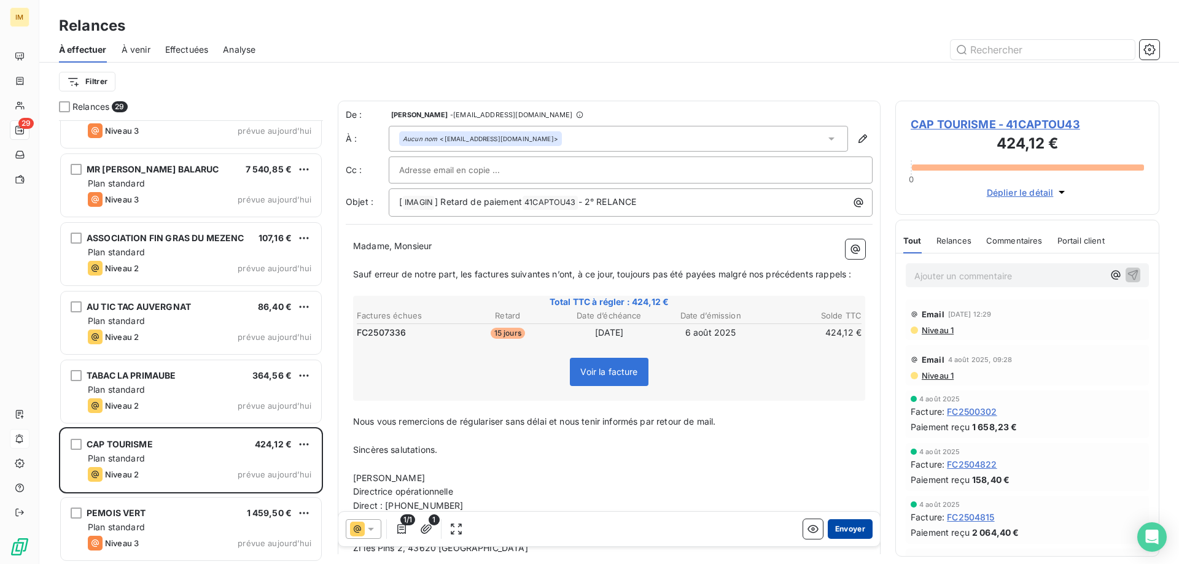
click at [847, 527] on button "Envoyer" at bounding box center [850, 529] width 45 height 20
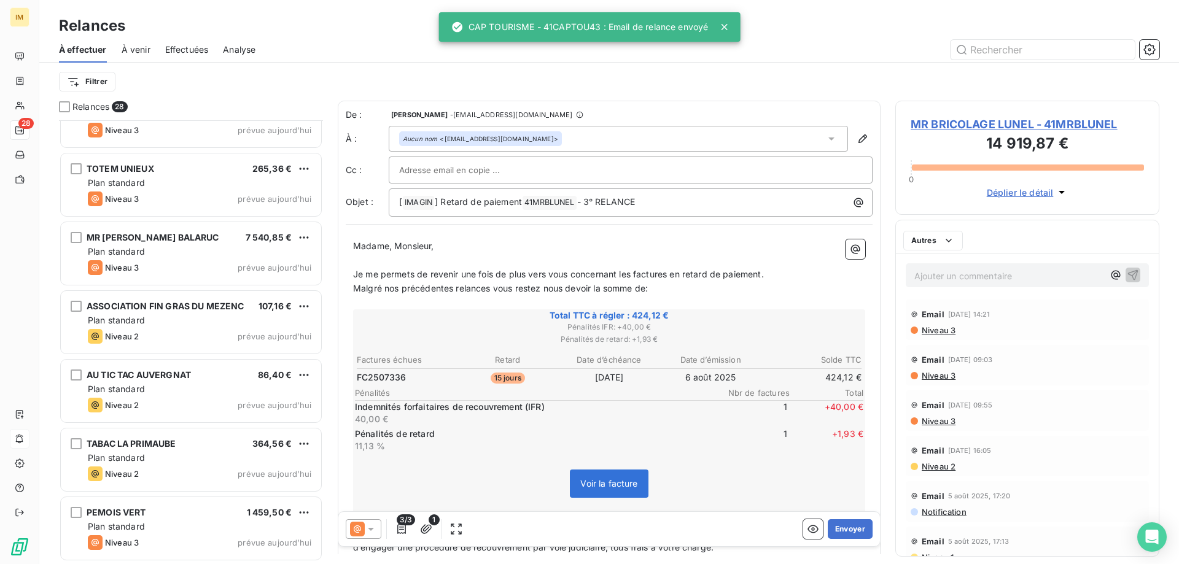
scroll to position [1482, 0]
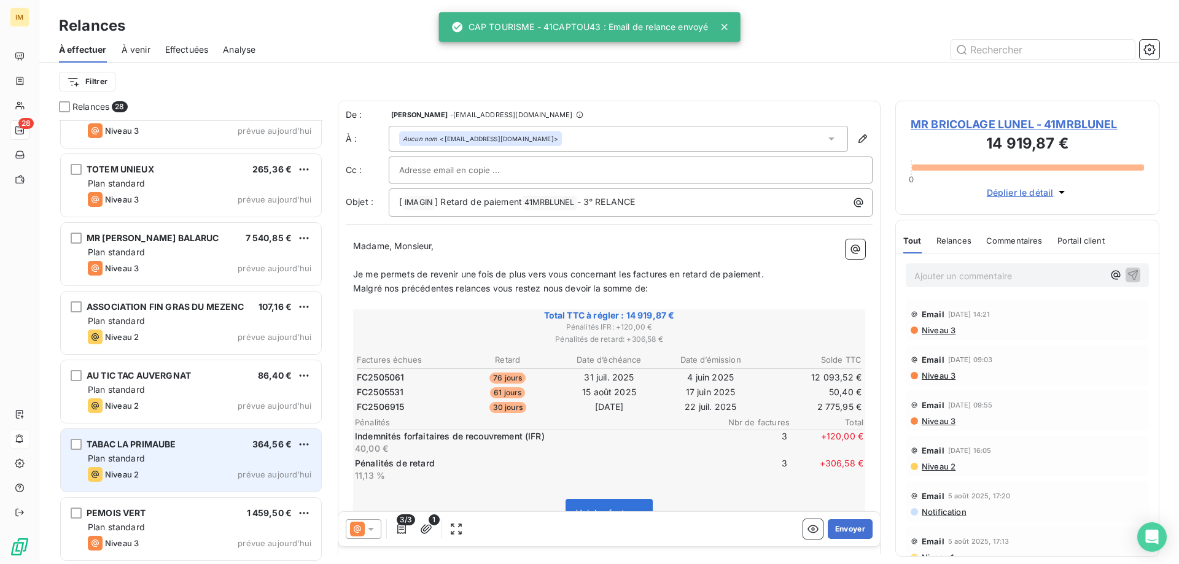
click at [198, 445] on div "TABAC LA PRIMAUBE 364,56 €" at bounding box center [200, 444] width 224 height 11
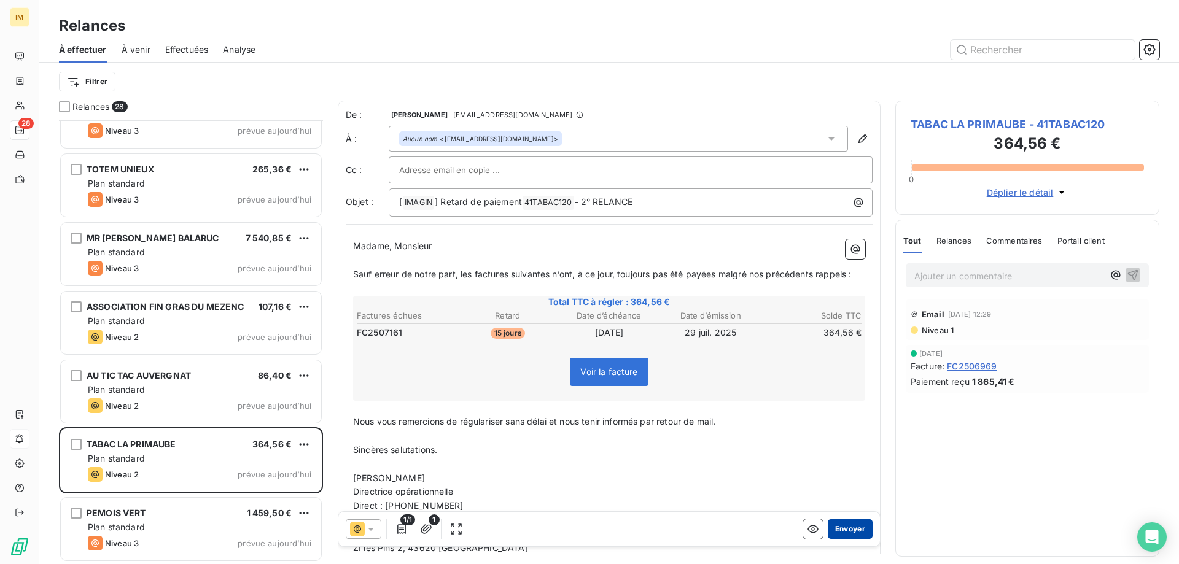
click at [850, 529] on button "Envoyer" at bounding box center [850, 529] width 45 height 20
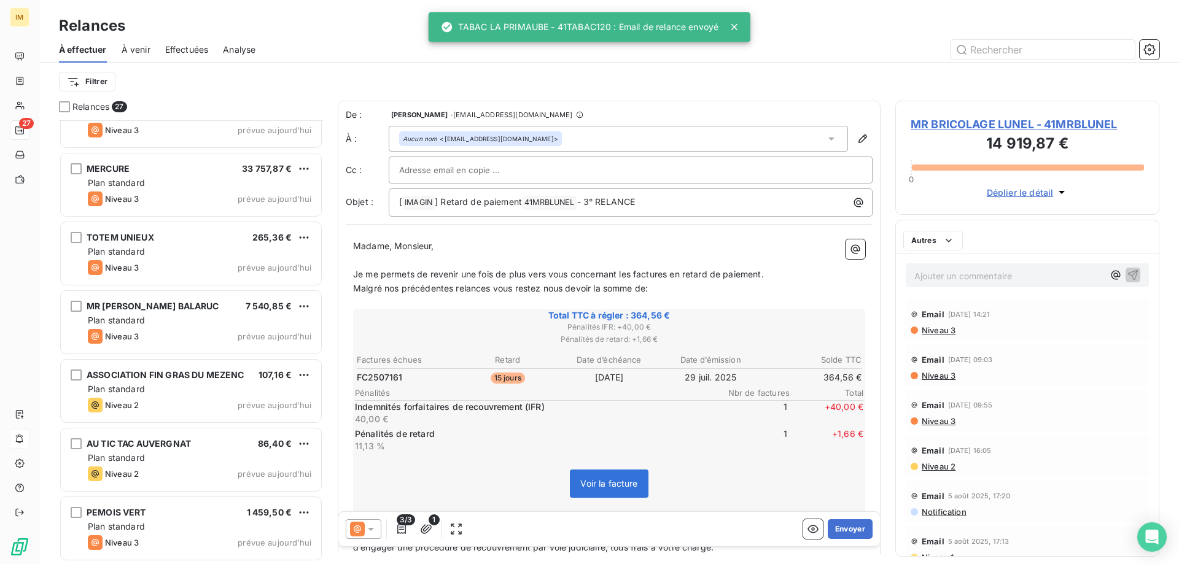
scroll to position [1413, 0]
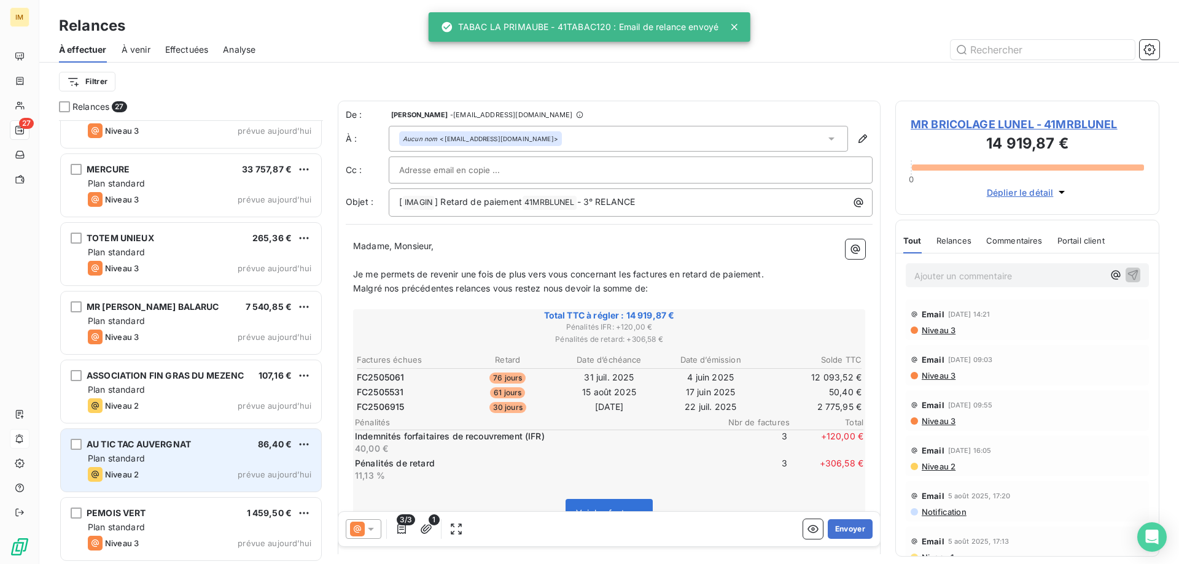
click at [205, 451] on div "AU [MEDICAL_DATA] TAC AUVERGNAT 86,40 € Plan standard Niveau 2 prévue [DATE]" at bounding box center [191, 460] width 260 height 63
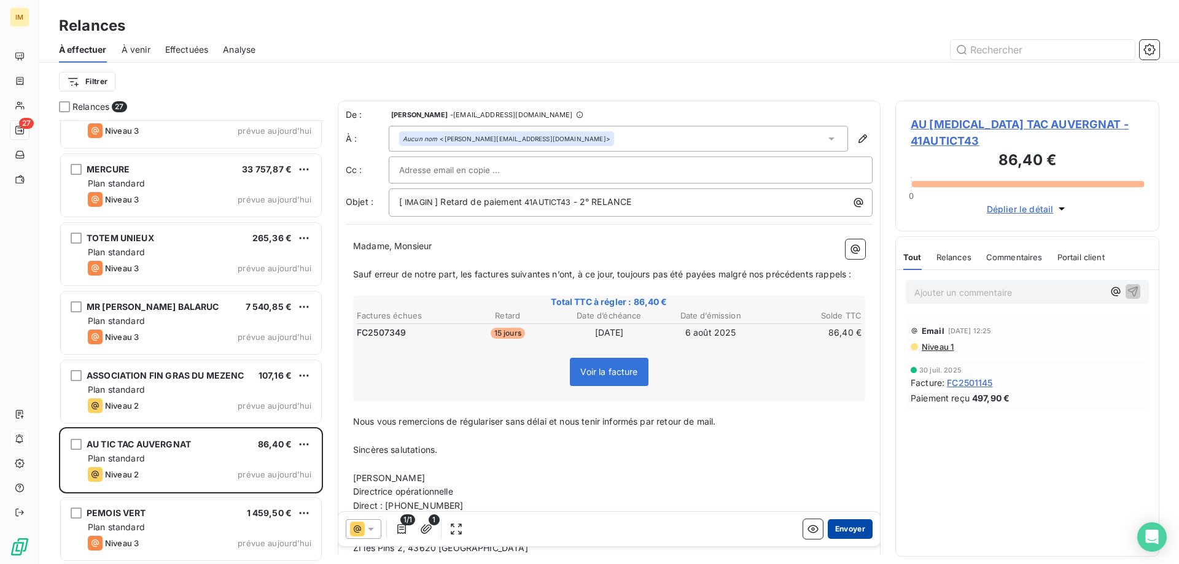
click at [844, 530] on button "Envoyer" at bounding box center [850, 529] width 45 height 20
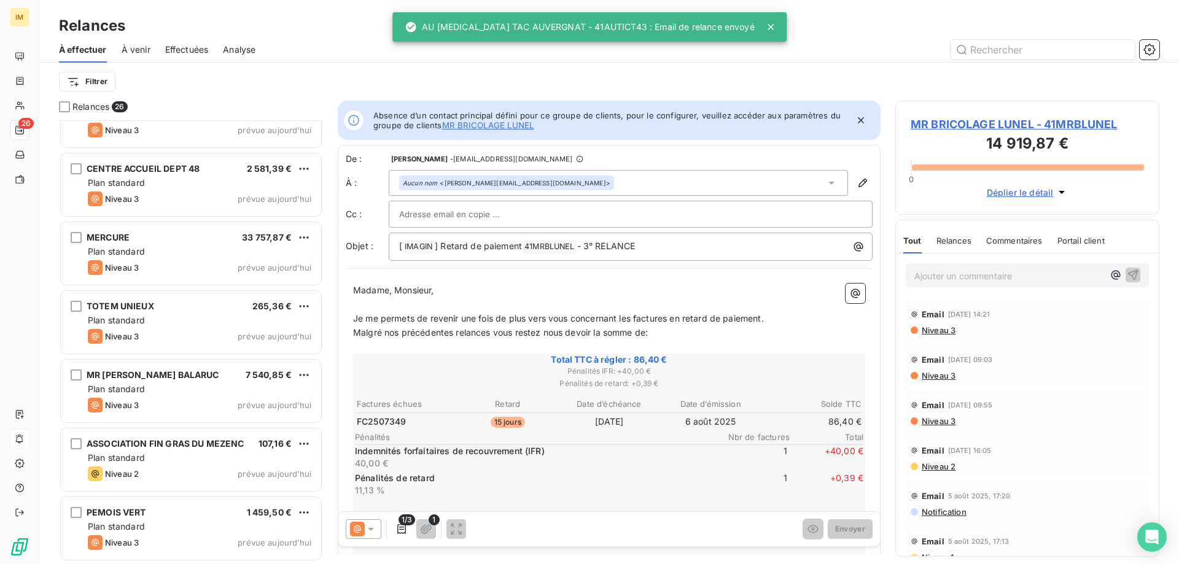
scroll to position [1344, 0]
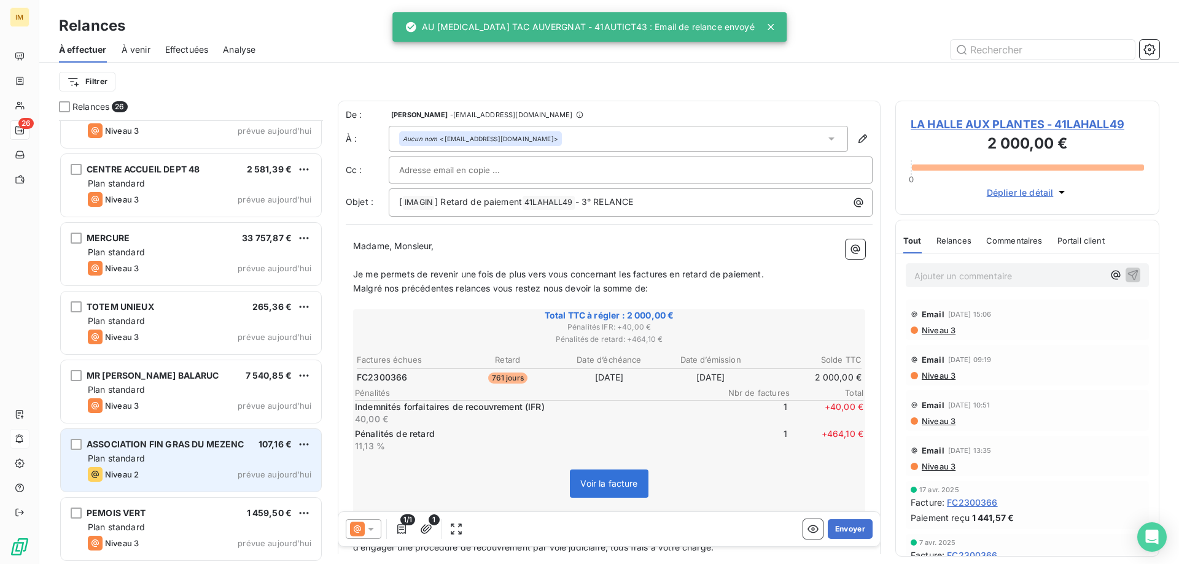
click at [176, 481] on div "Niveau 2 prévue [DATE]" at bounding box center [200, 474] width 224 height 15
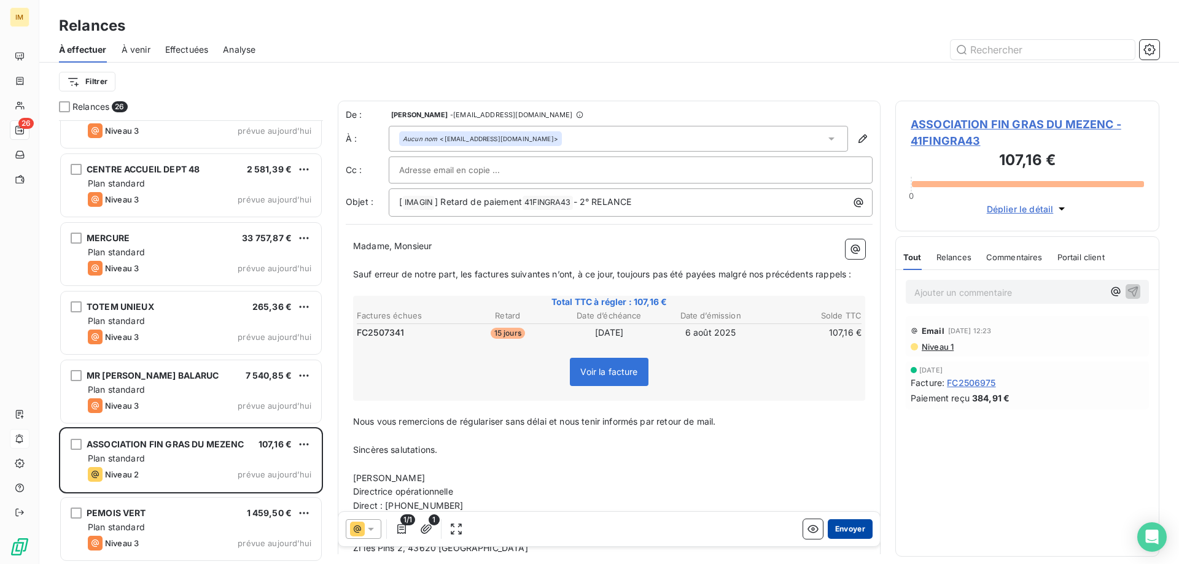
click at [852, 524] on button "Envoyer" at bounding box center [850, 529] width 45 height 20
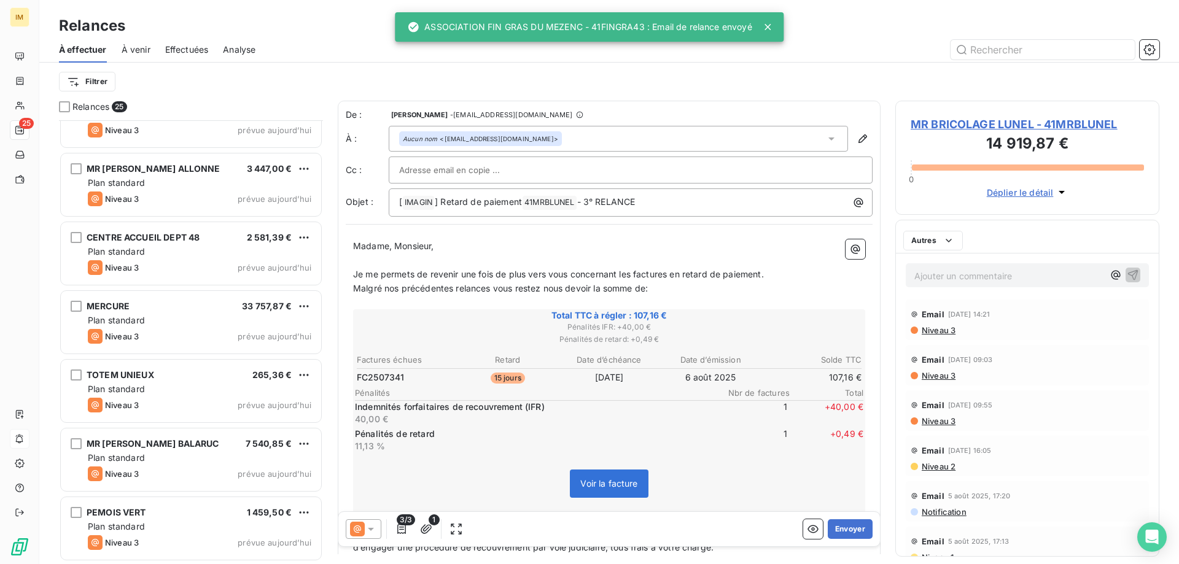
scroll to position [1275, 0]
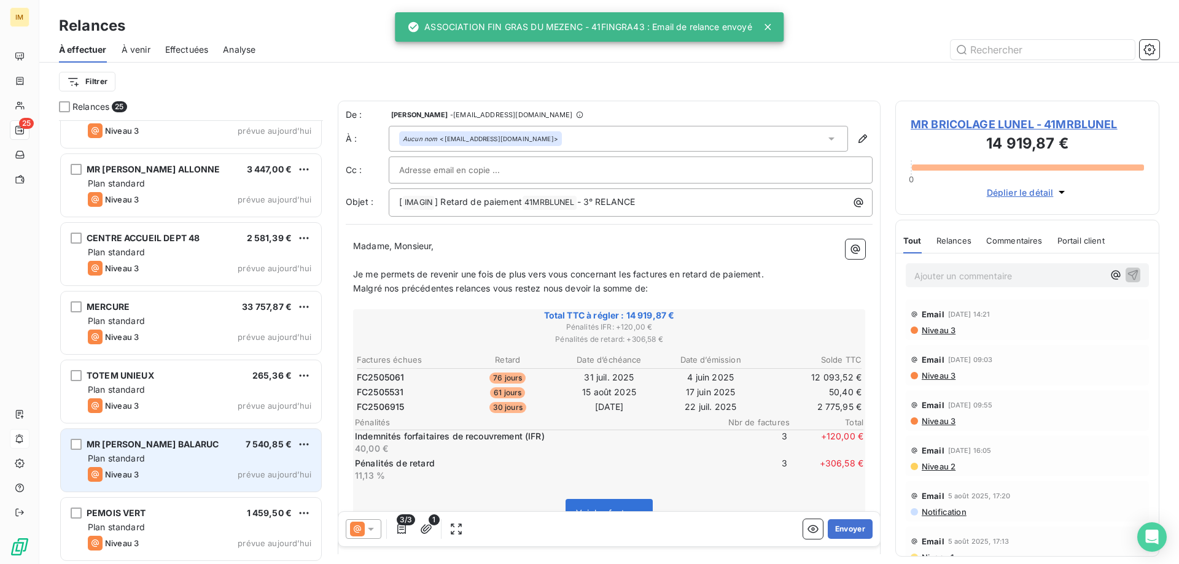
click at [195, 443] on span "MR [PERSON_NAME] BALARUC" at bounding box center [153, 444] width 133 height 10
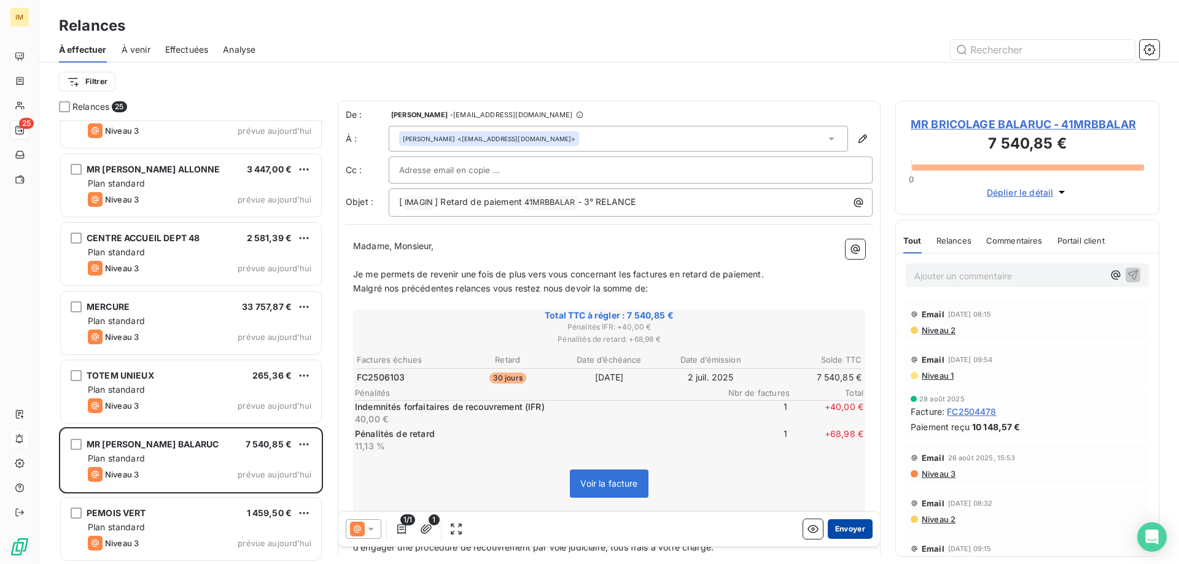
click at [846, 529] on button "Envoyer" at bounding box center [850, 529] width 45 height 20
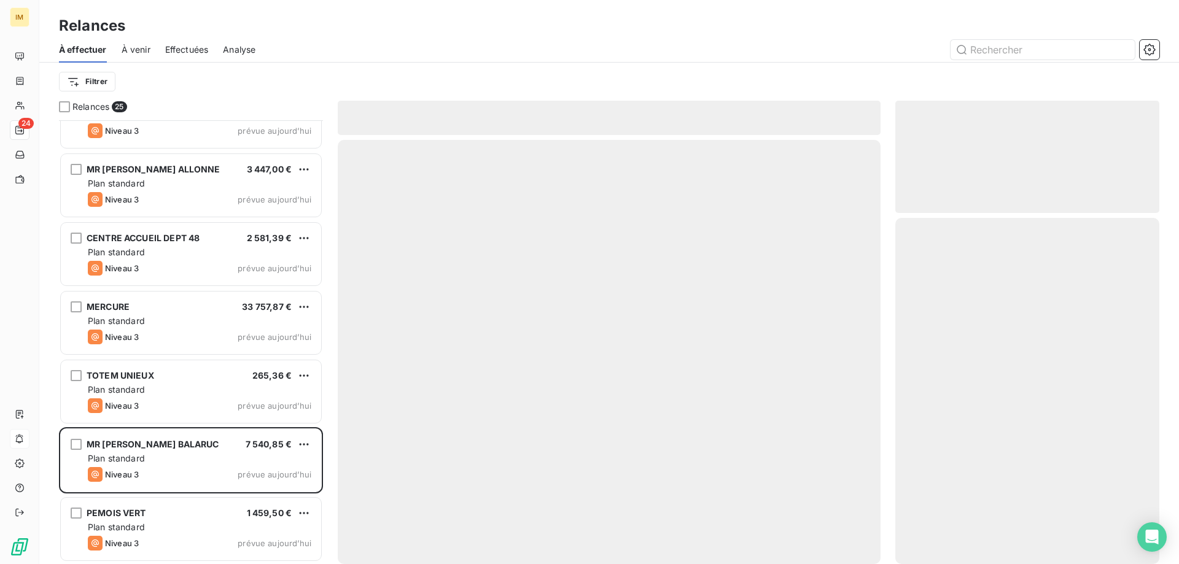
scroll to position [1207, 0]
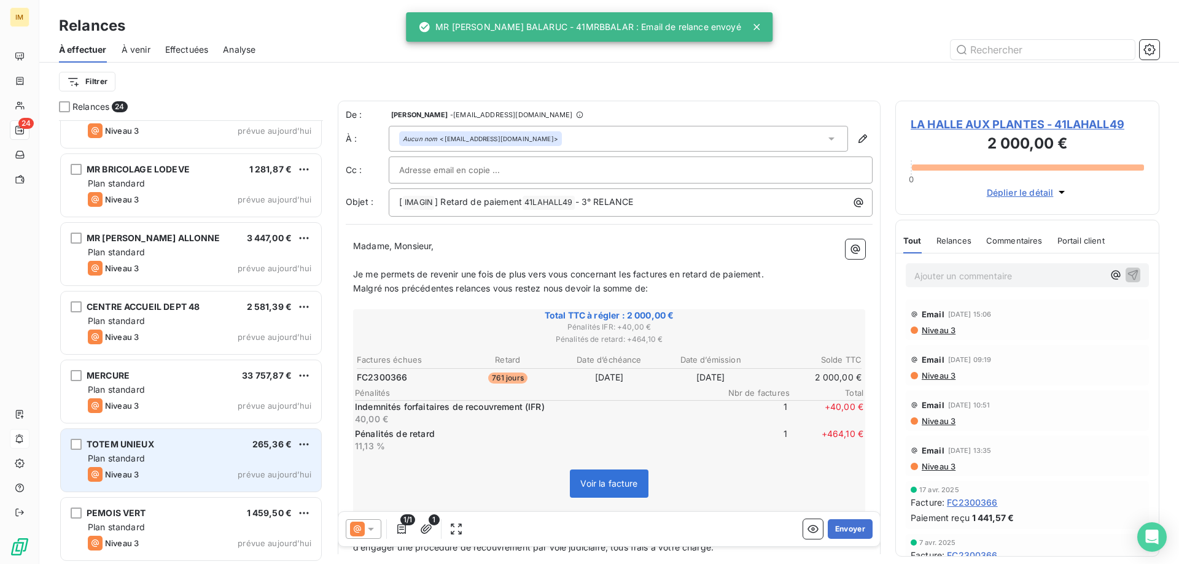
click at [214, 464] on div "Plan standard" at bounding box center [200, 459] width 224 height 12
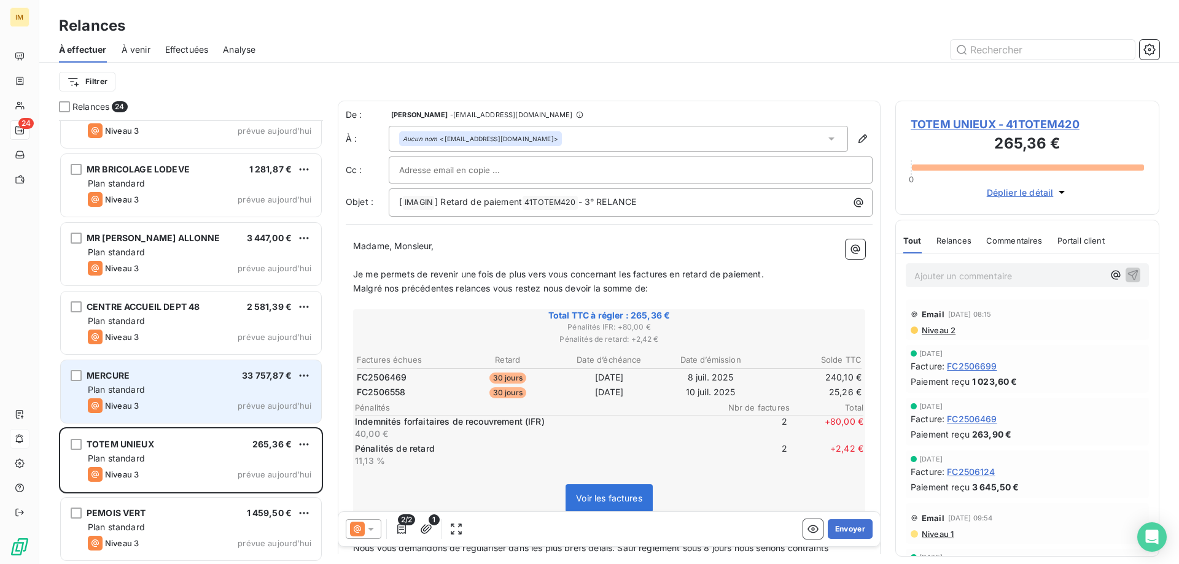
click at [171, 395] on div "Plan standard" at bounding box center [200, 390] width 224 height 12
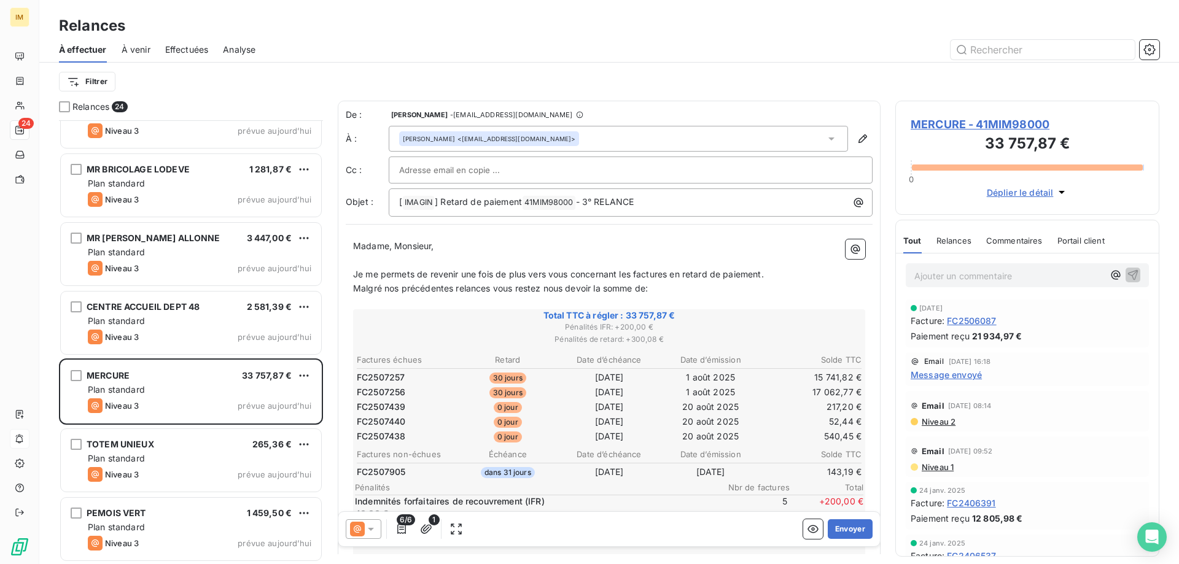
click at [376, 529] on icon at bounding box center [371, 529] width 12 height 12
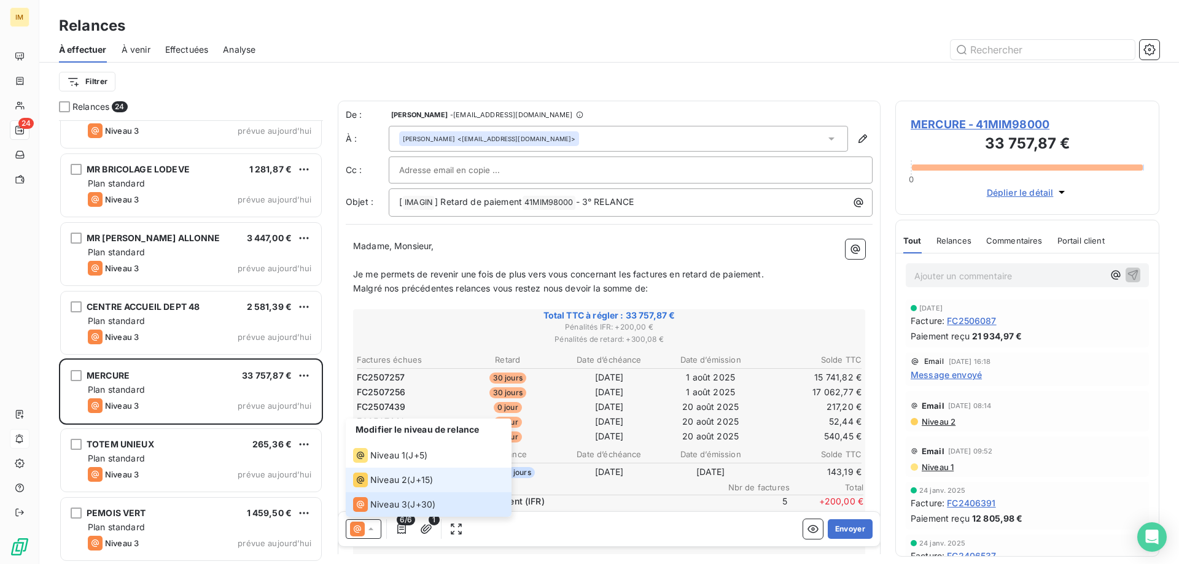
click at [383, 480] on span "Niveau 2" at bounding box center [388, 480] width 37 height 12
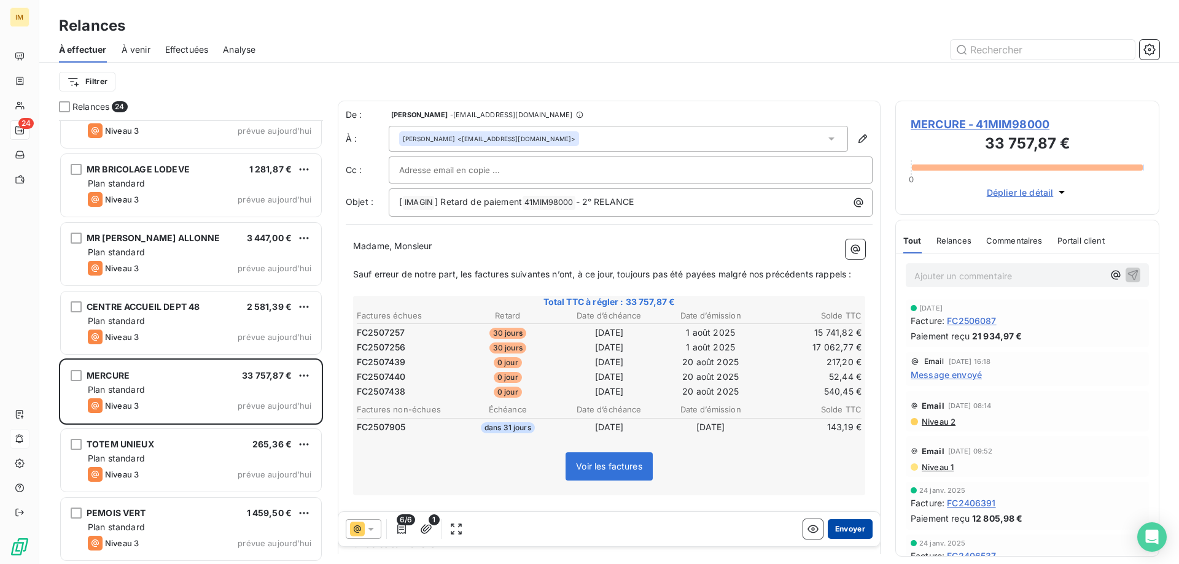
click at [844, 527] on button "Envoyer" at bounding box center [850, 529] width 45 height 20
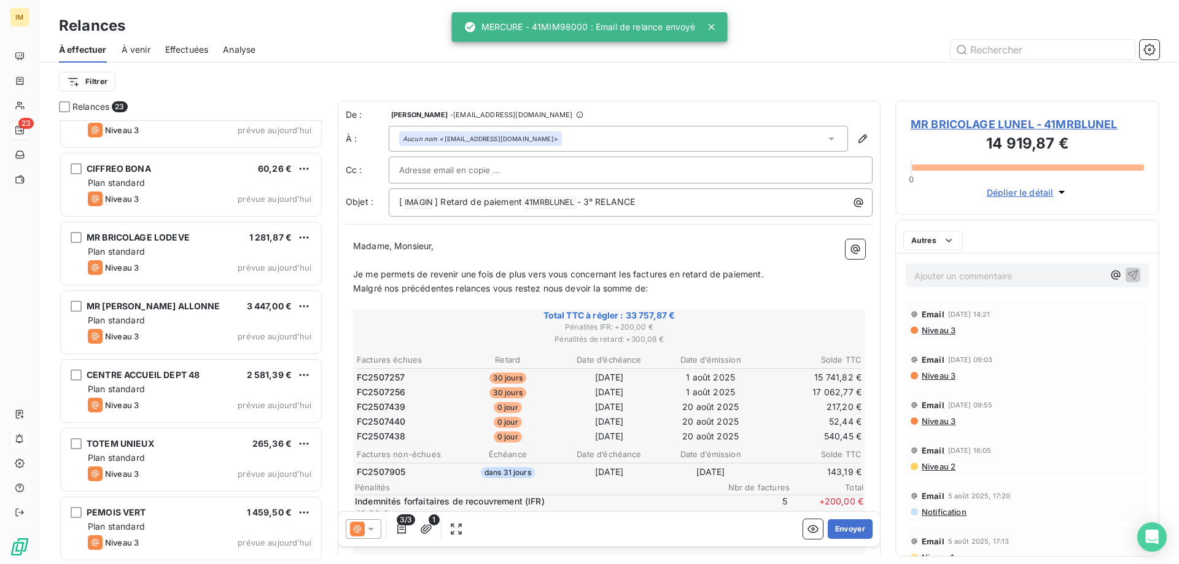
scroll to position [1138, 0]
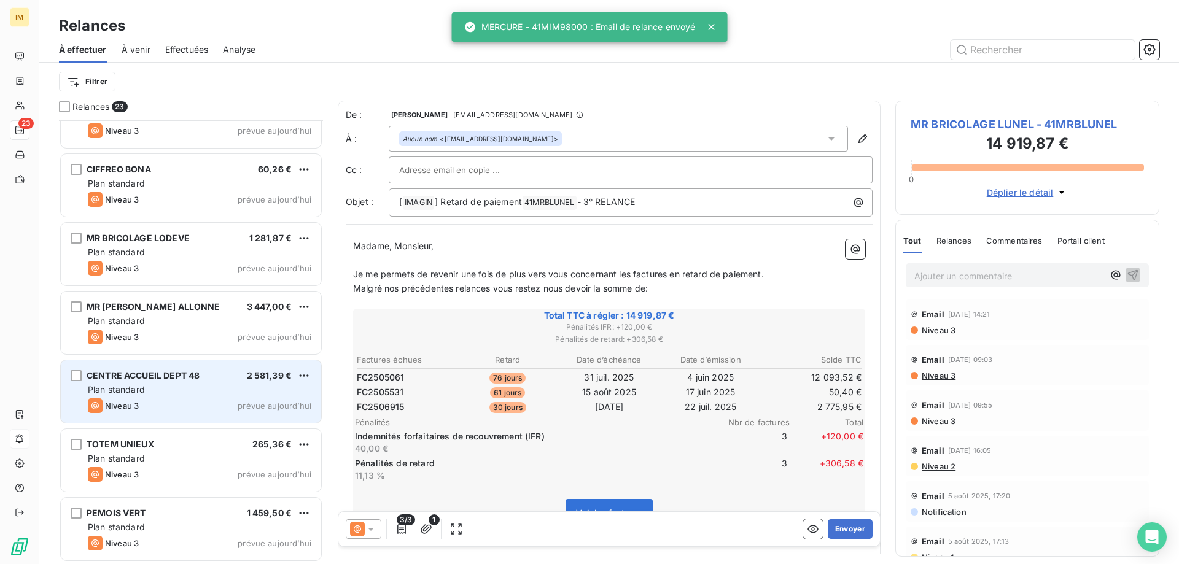
click at [214, 384] on div "Plan standard" at bounding box center [200, 390] width 224 height 12
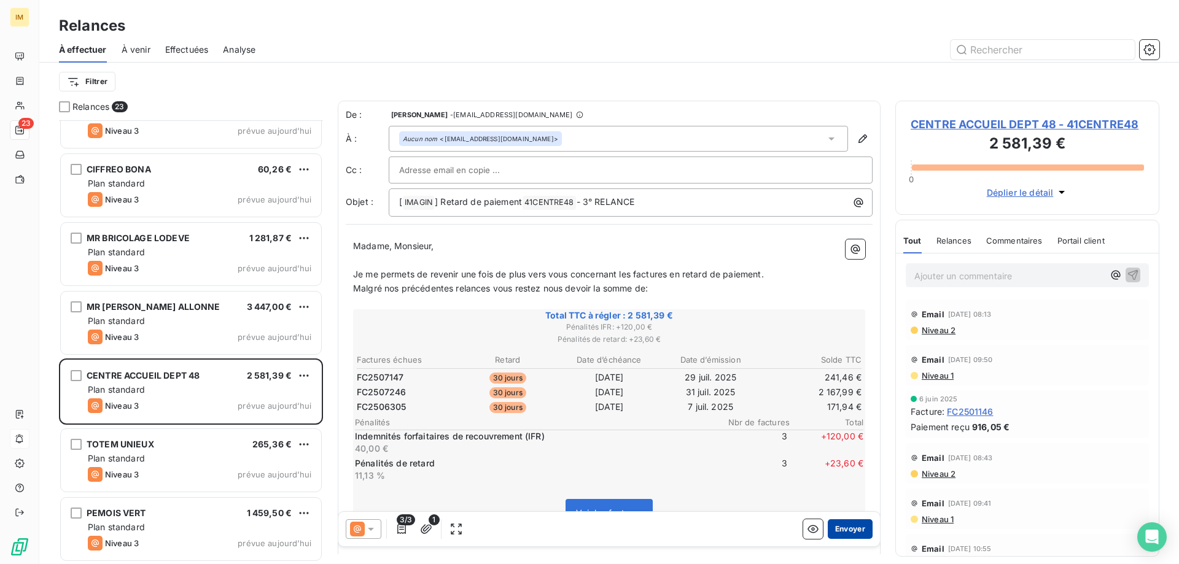
click at [846, 527] on button "Envoyer" at bounding box center [850, 529] width 45 height 20
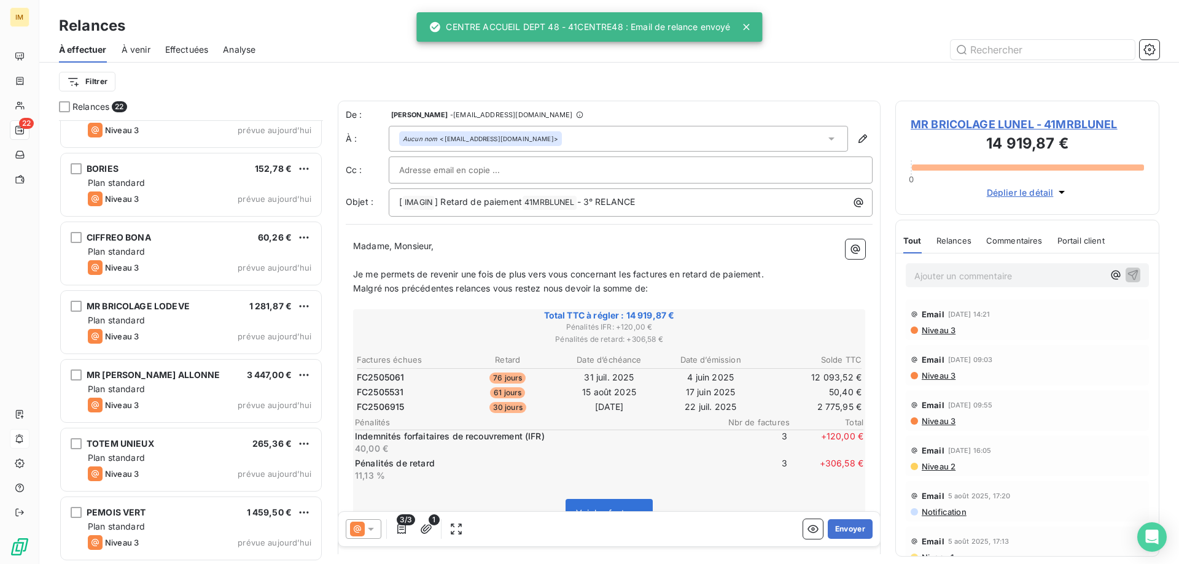
scroll to position [1069, 0]
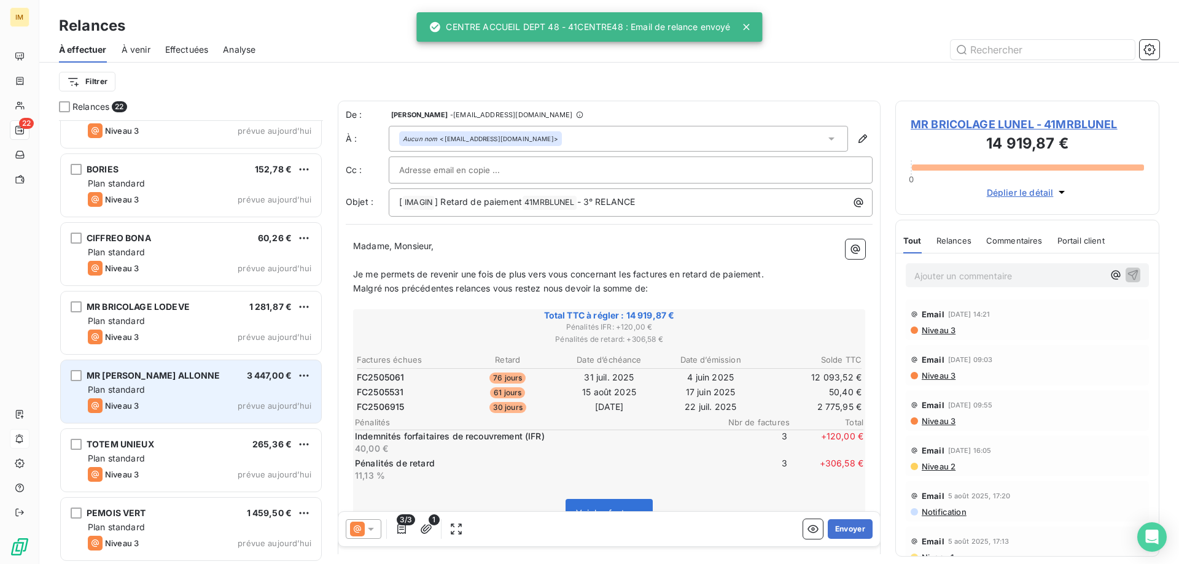
click at [182, 392] on div "Plan standard" at bounding box center [200, 390] width 224 height 12
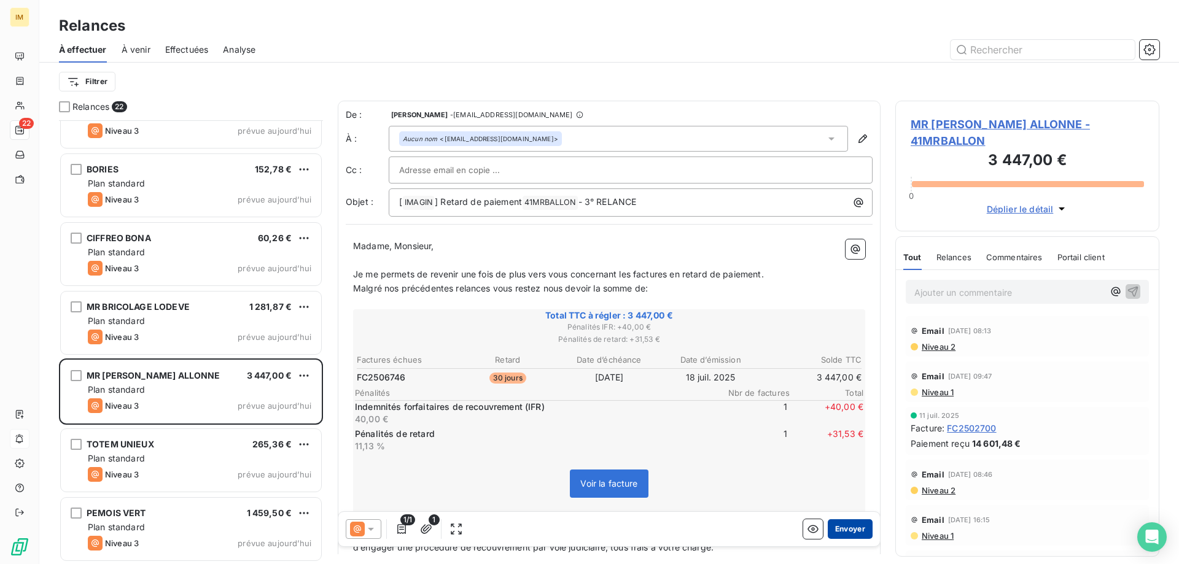
click at [848, 526] on button "Envoyer" at bounding box center [850, 529] width 45 height 20
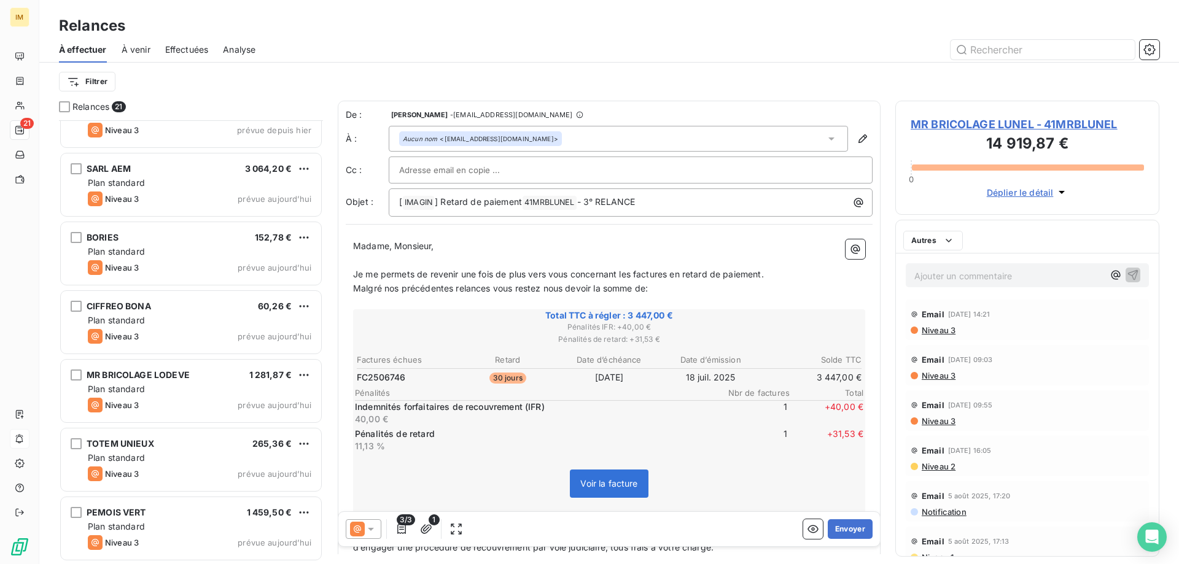
scroll to position [1000, 0]
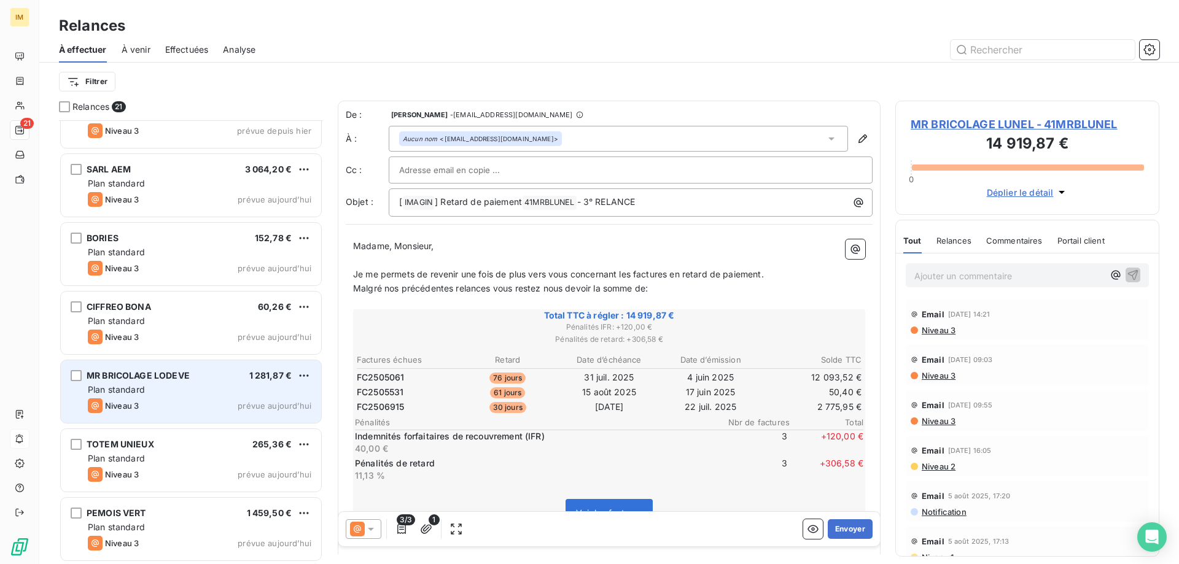
click at [196, 392] on div "Plan standard" at bounding box center [200, 390] width 224 height 12
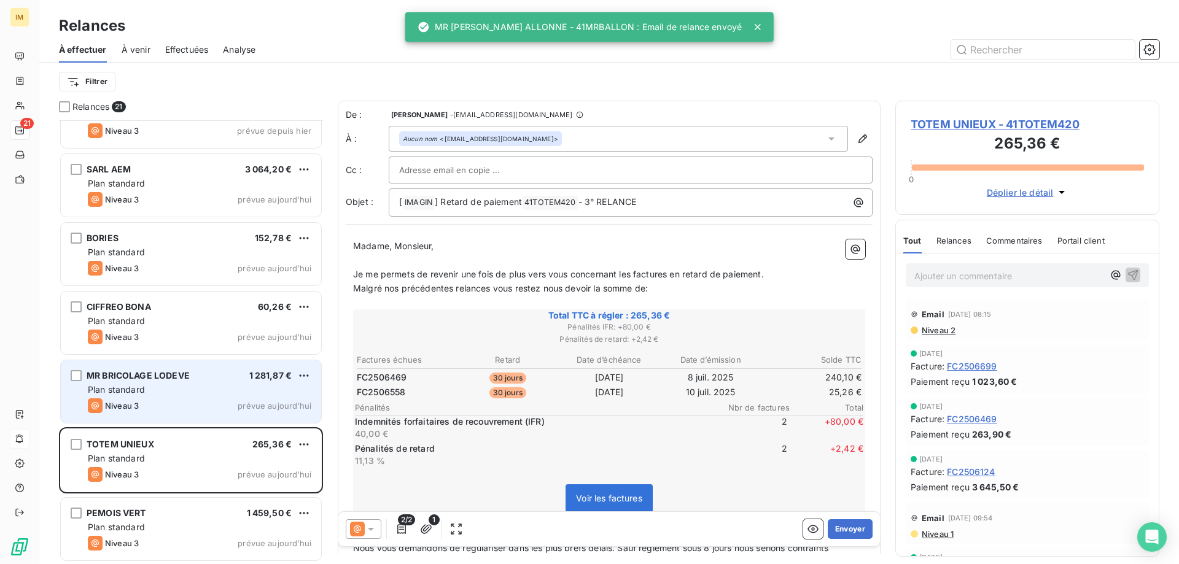
click at [196, 392] on div "Plan standard" at bounding box center [200, 390] width 224 height 12
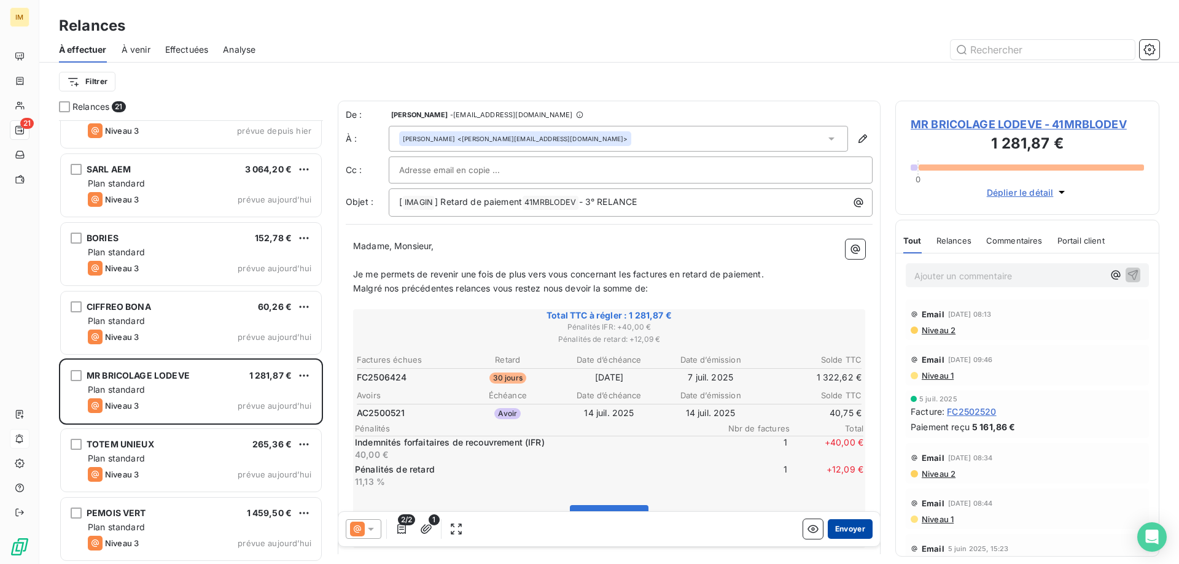
click at [846, 526] on button "Envoyer" at bounding box center [850, 529] width 45 height 20
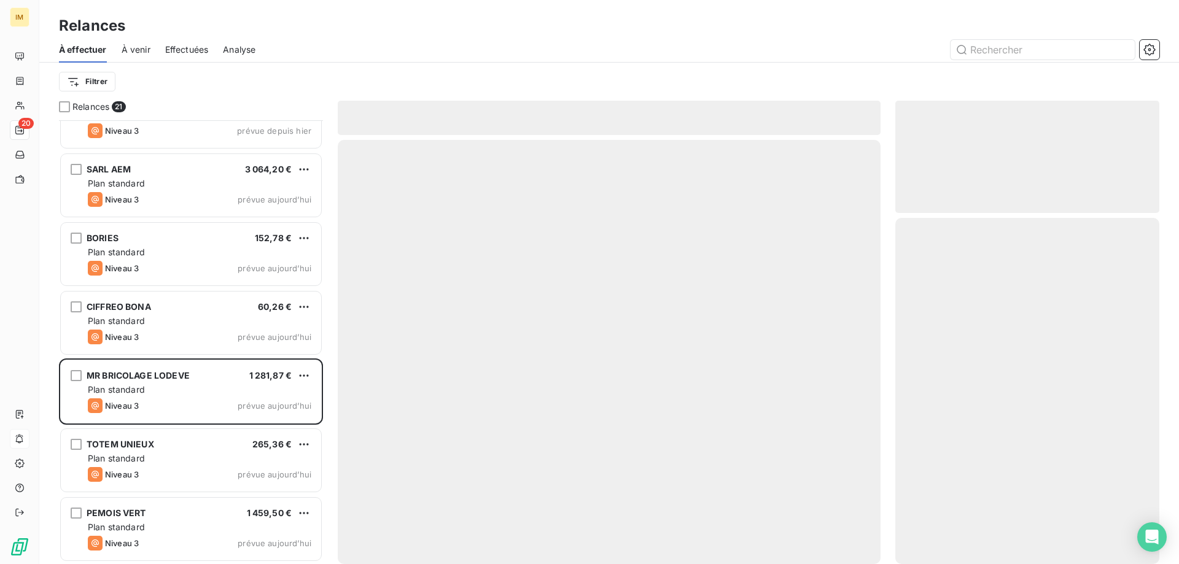
scroll to position [932, 0]
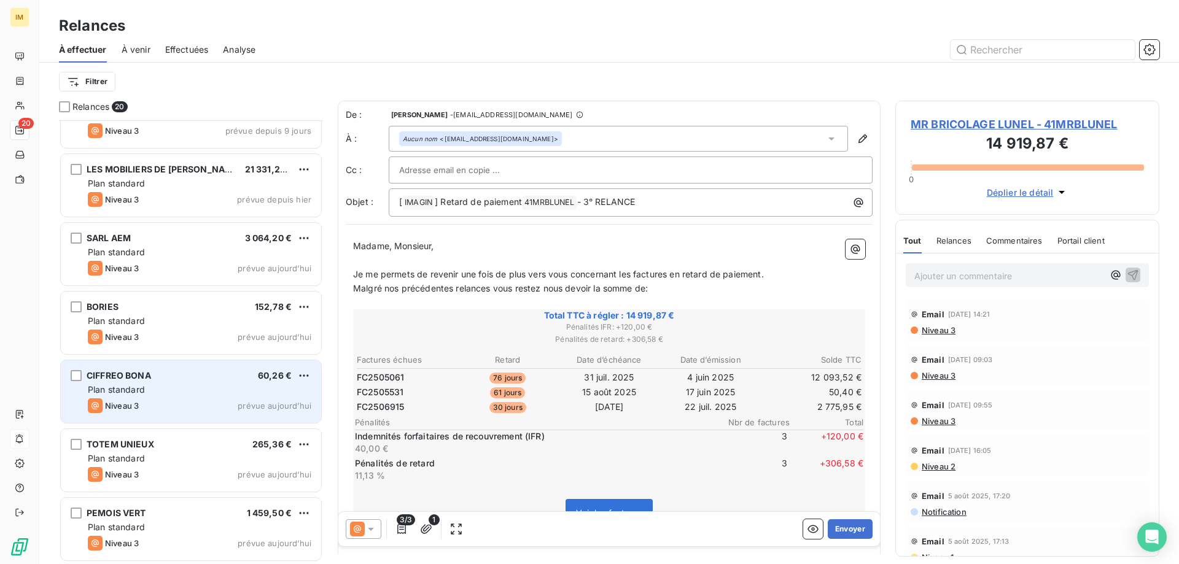
click at [133, 385] on span "Plan standard" at bounding box center [116, 389] width 57 height 10
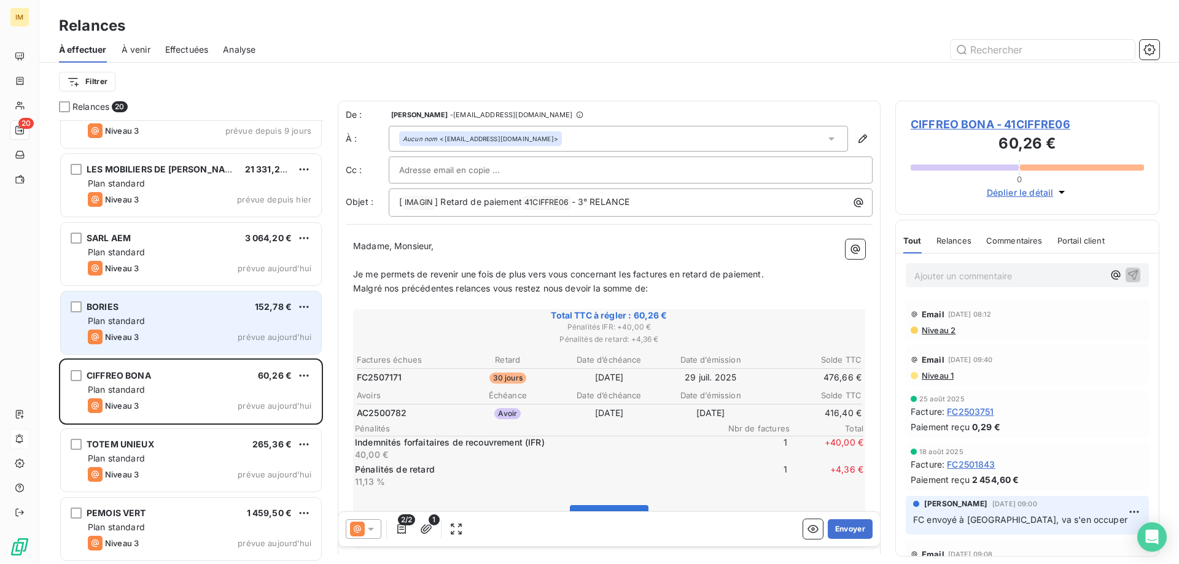
click at [200, 324] on div "Plan standard" at bounding box center [200, 321] width 224 height 12
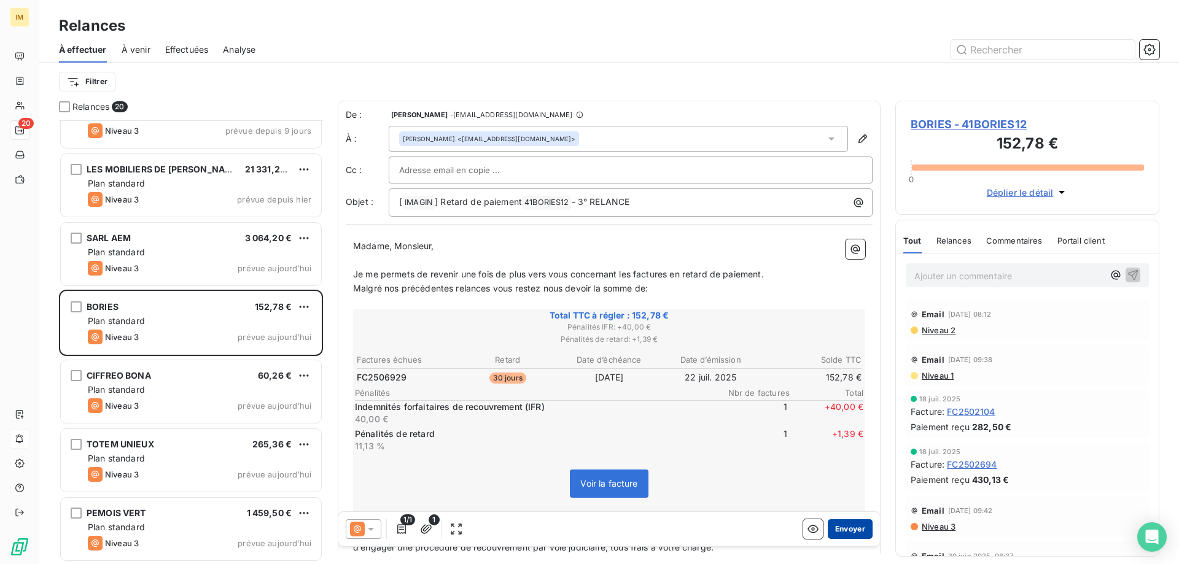
click at [837, 530] on button "Envoyer" at bounding box center [850, 529] width 45 height 20
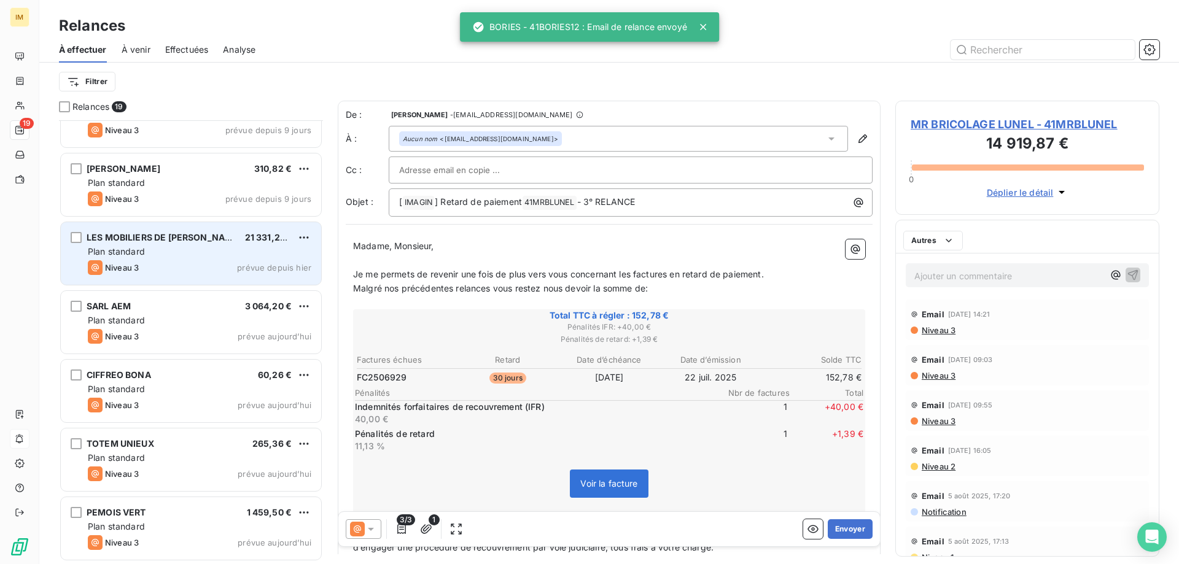
scroll to position [863, 0]
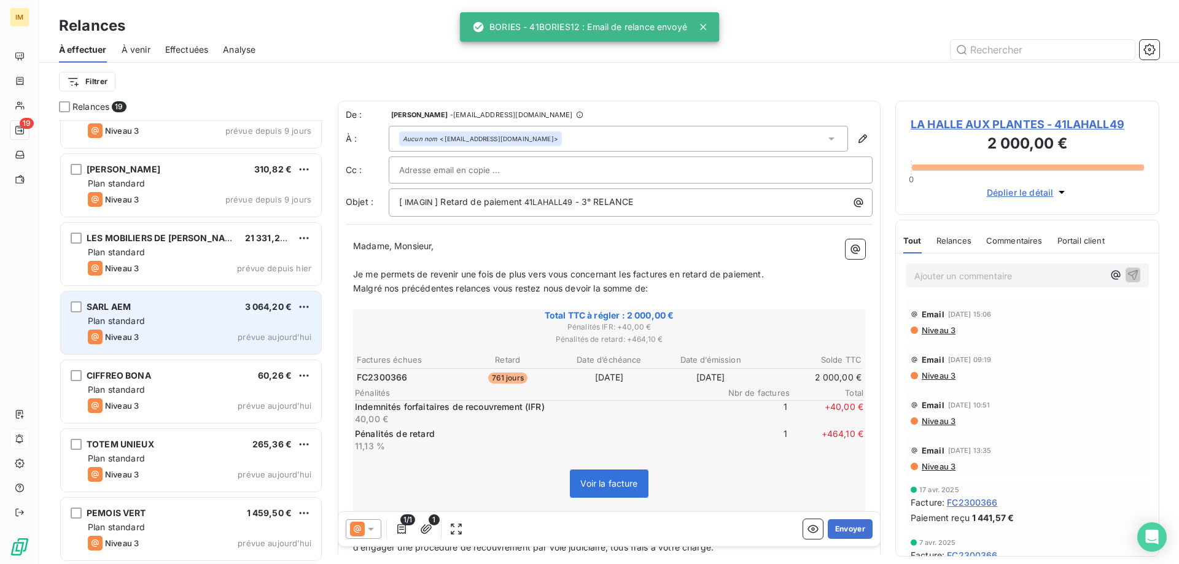
click at [168, 318] on div "Plan standard" at bounding box center [200, 321] width 224 height 12
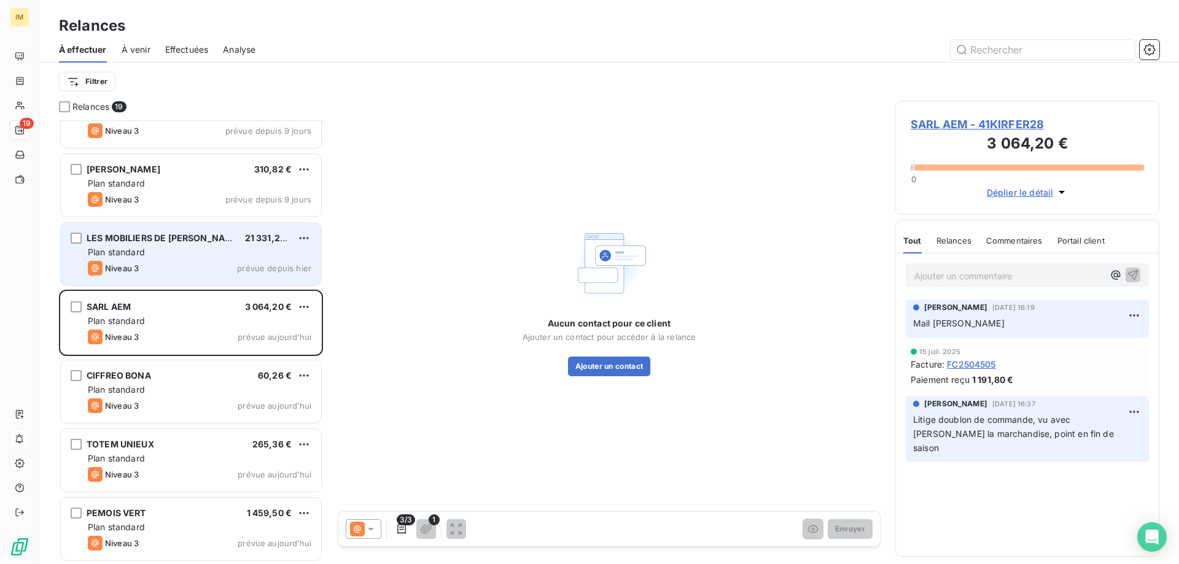
click at [185, 261] on div "Niveau 3 prévue depuis hier" at bounding box center [200, 268] width 224 height 15
